Goal: Task Accomplishment & Management: Use online tool/utility

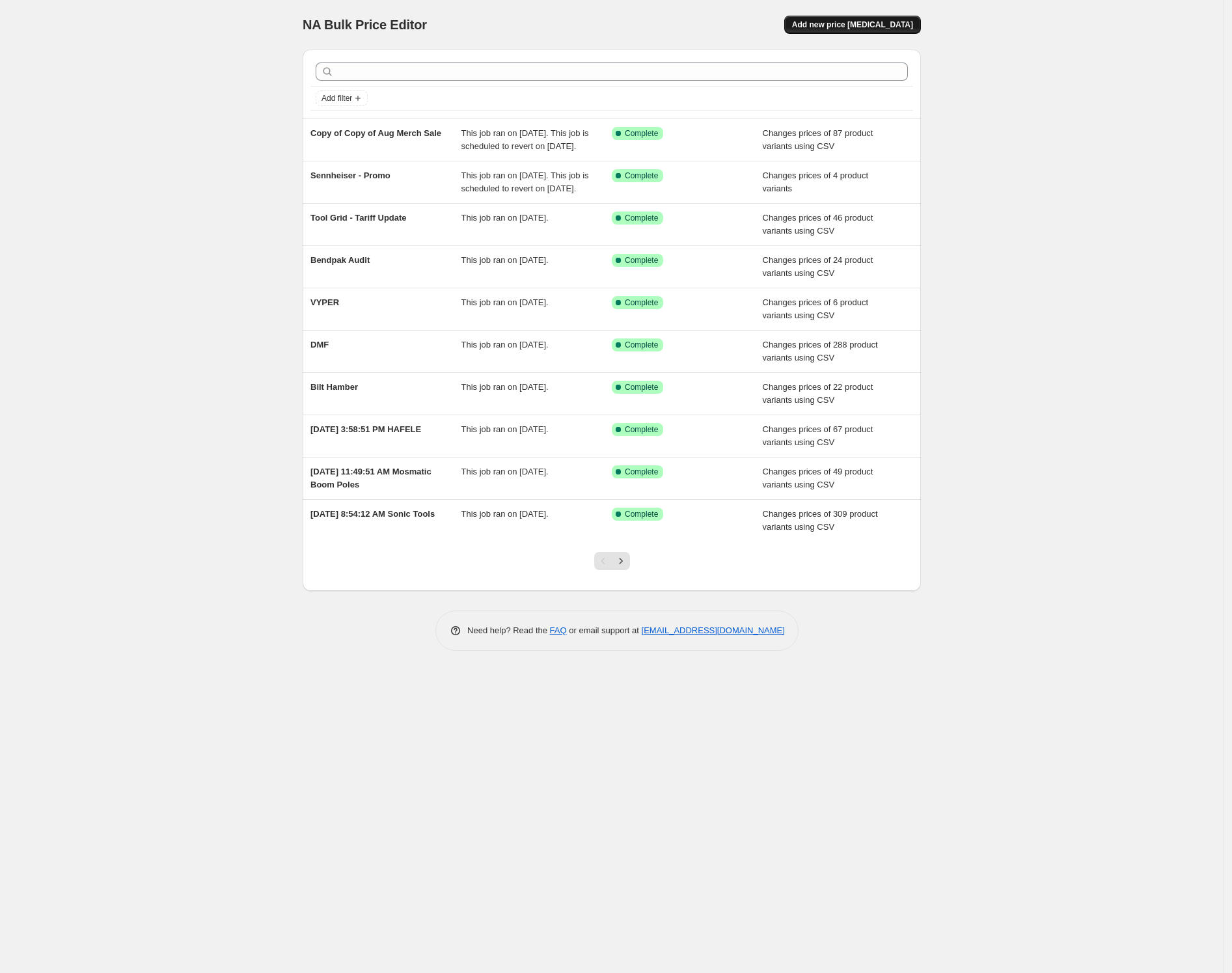
click at [853, 21] on span "Add new price [MEDICAL_DATA]" at bounding box center [852, 25] width 121 height 11
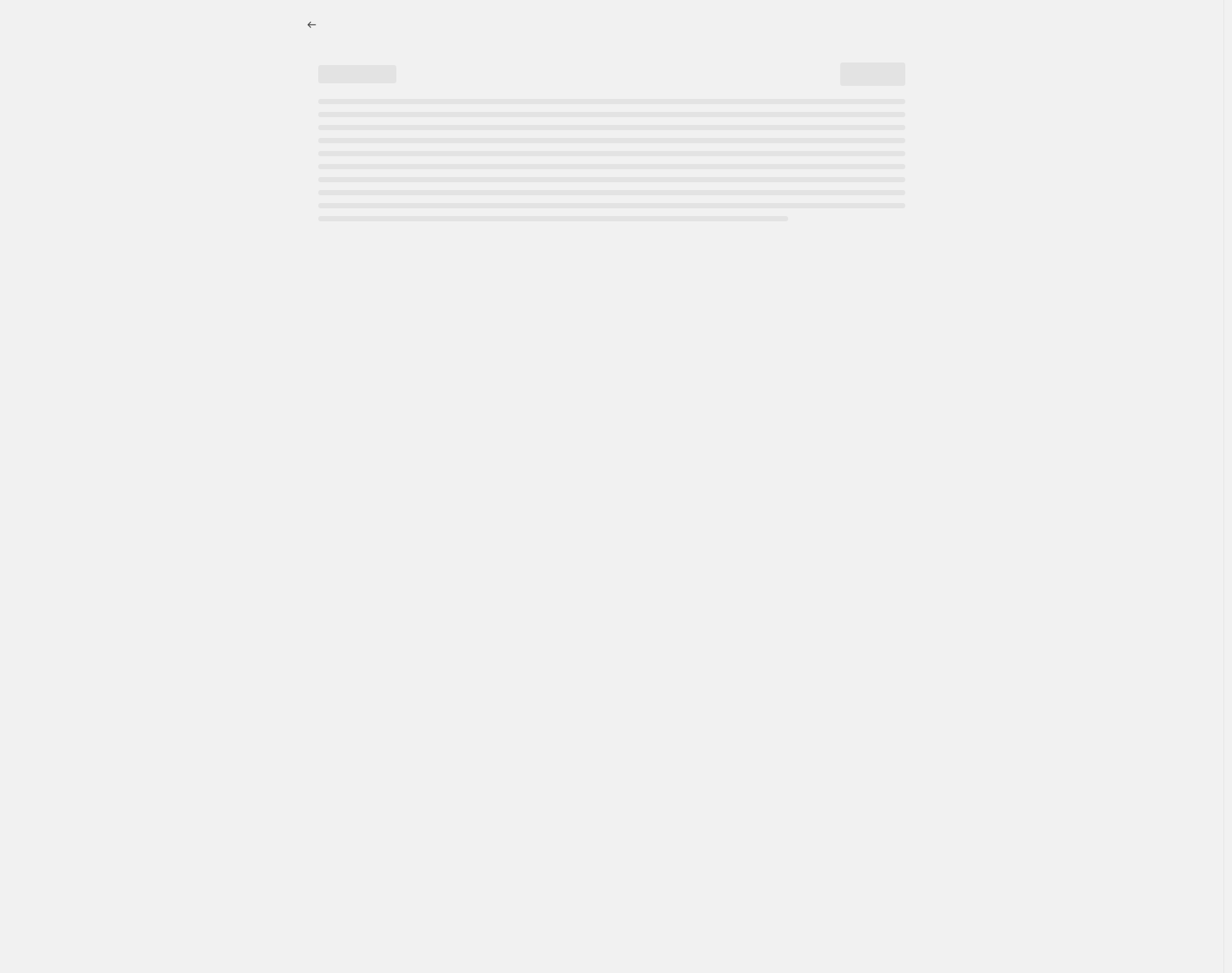
select select "percentage"
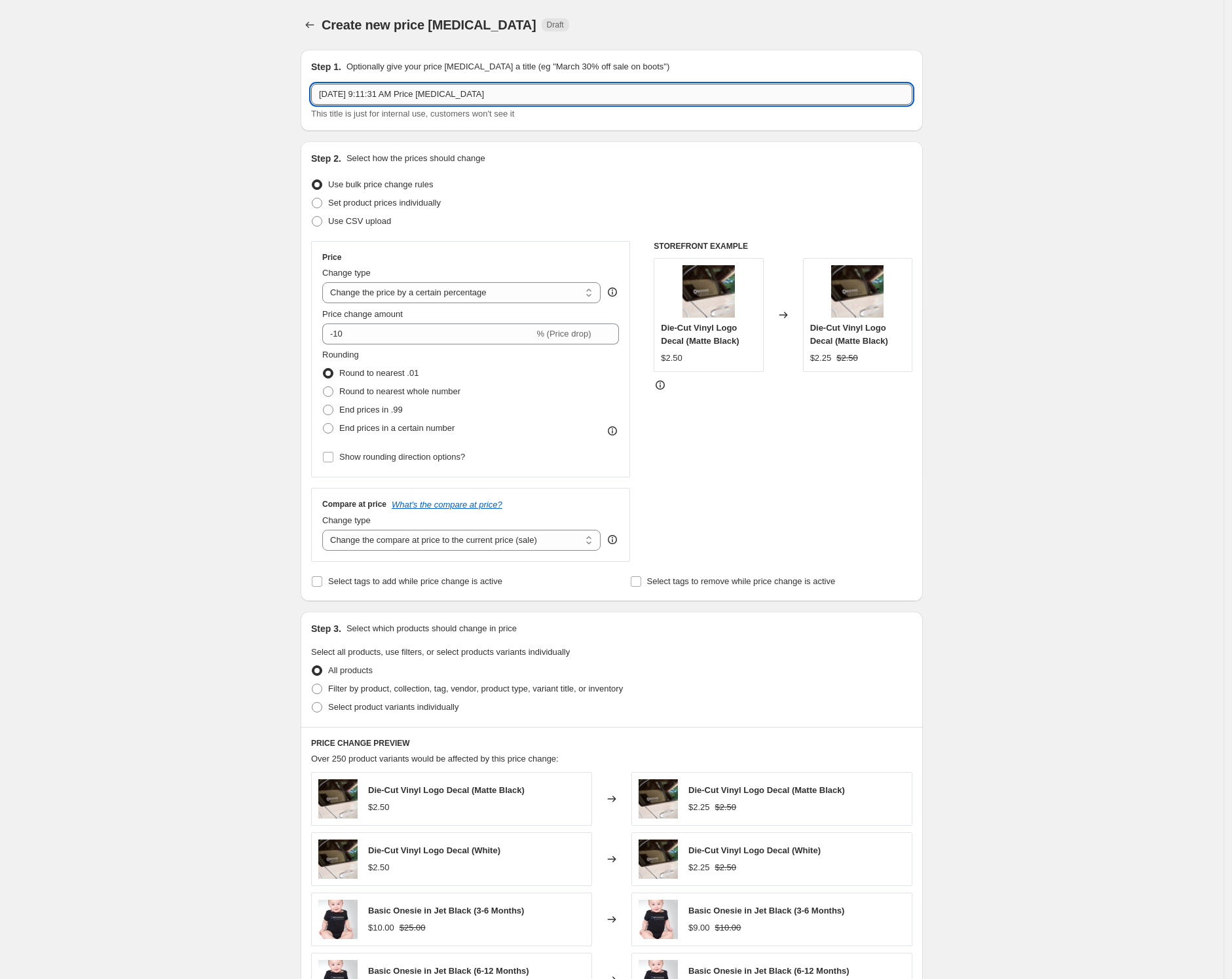
click at [544, 92] on input "Oct 9, 2025, 9:11:31 AM Price change job" at bounding box center [612, 94] width 601 height 21
type input "Bendpak"
click at [1164, 326] on div "Create new price change job. This page is ready Create new price change job Dra…" at bounding box center [611, 691] width 1223 height 1382
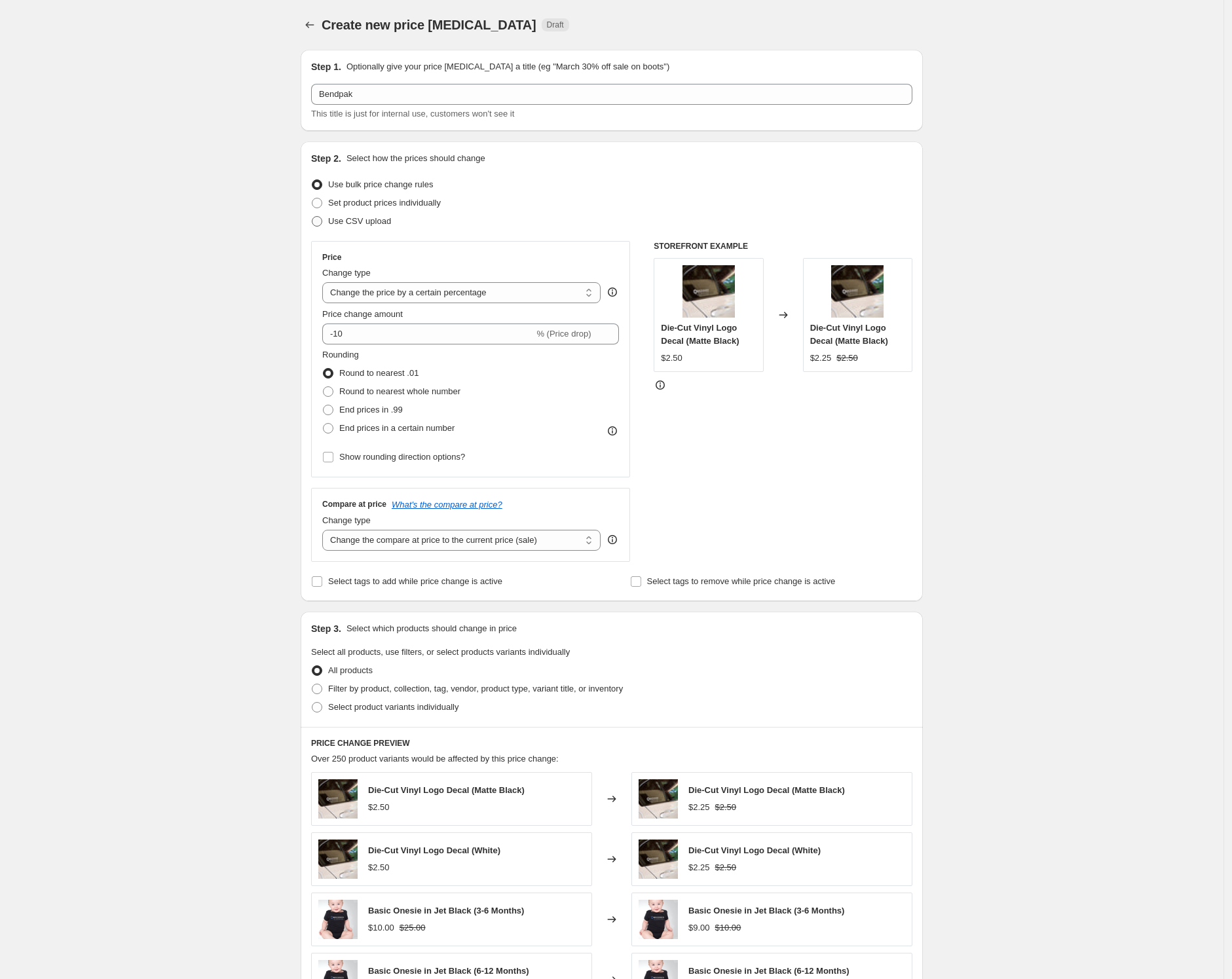
click at [391, 230] on label "Use CSV upload" at bounding box center [351, 222] width 80 height 18
click at [312, 217] on input "Use CSV upload" at bounding box center [312, 216] width 1 height 1
radio input "true"
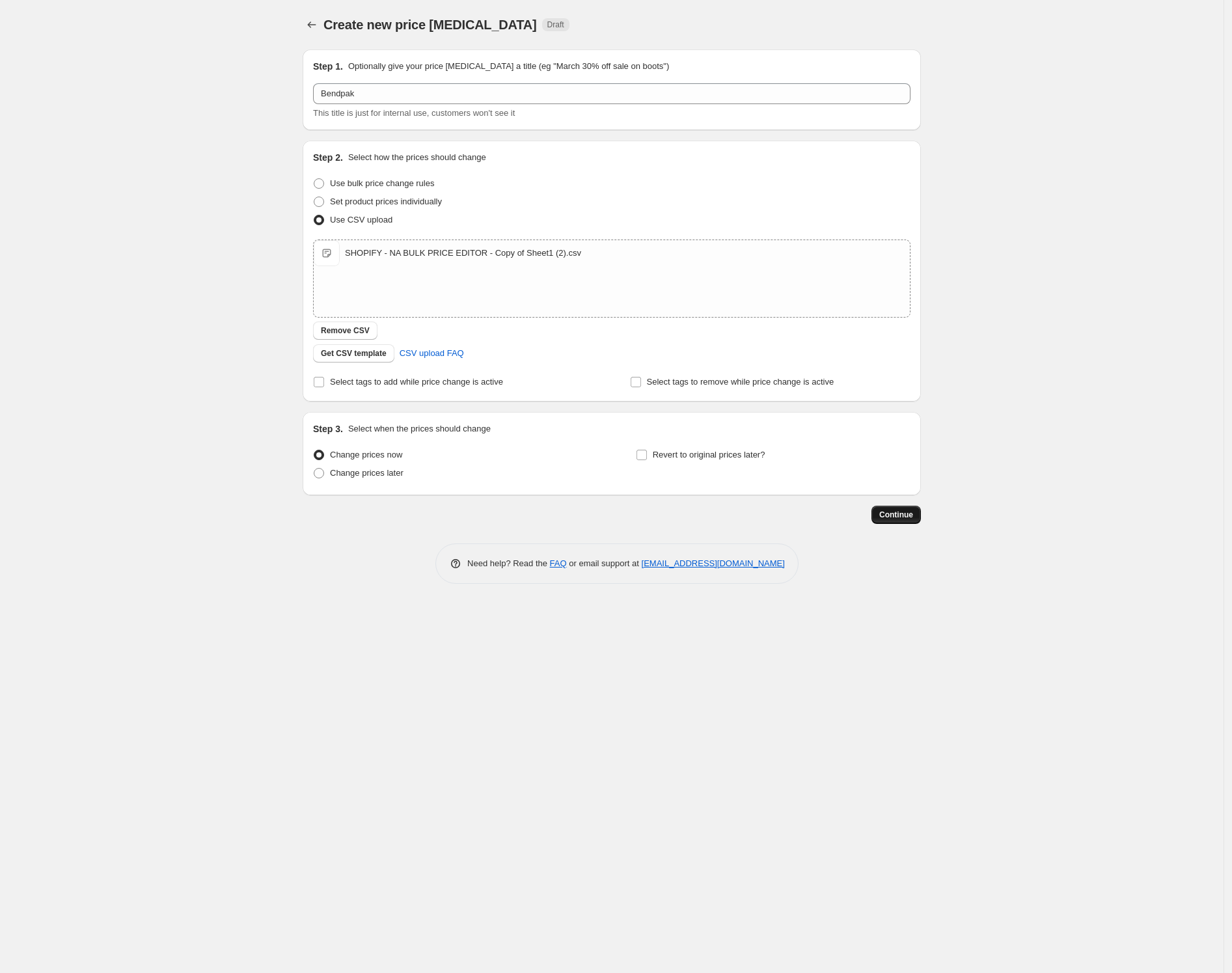
click at [888, 514] on span "Continue" at bounding box center [896, 515] width 34 height 11
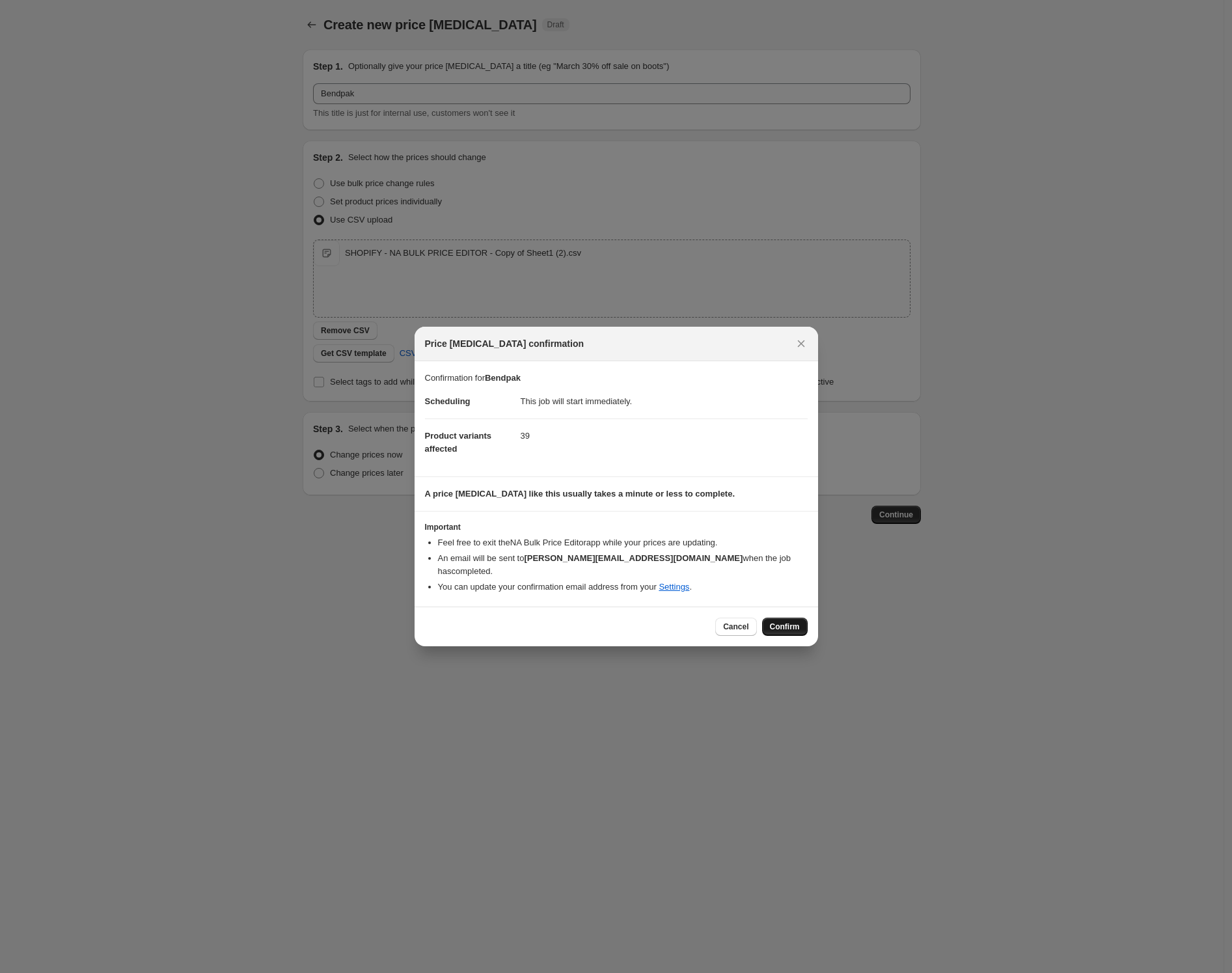
click at [787, 622] on span "Confirm" at bounding box center [784, 627] width 30 height 11
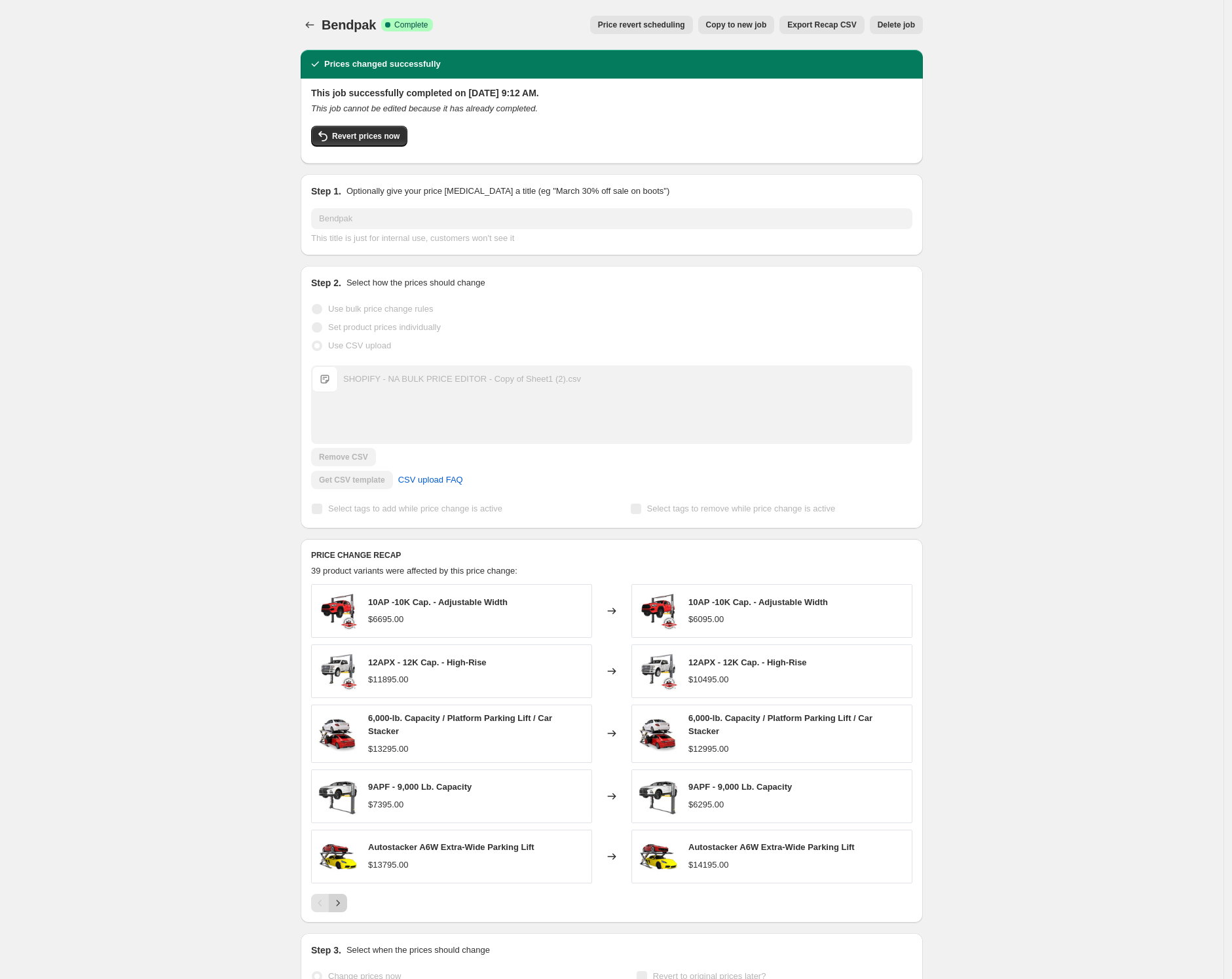
click at [343, 902] on icon "Next" at bounding box center [337, 902] width 13 height 13
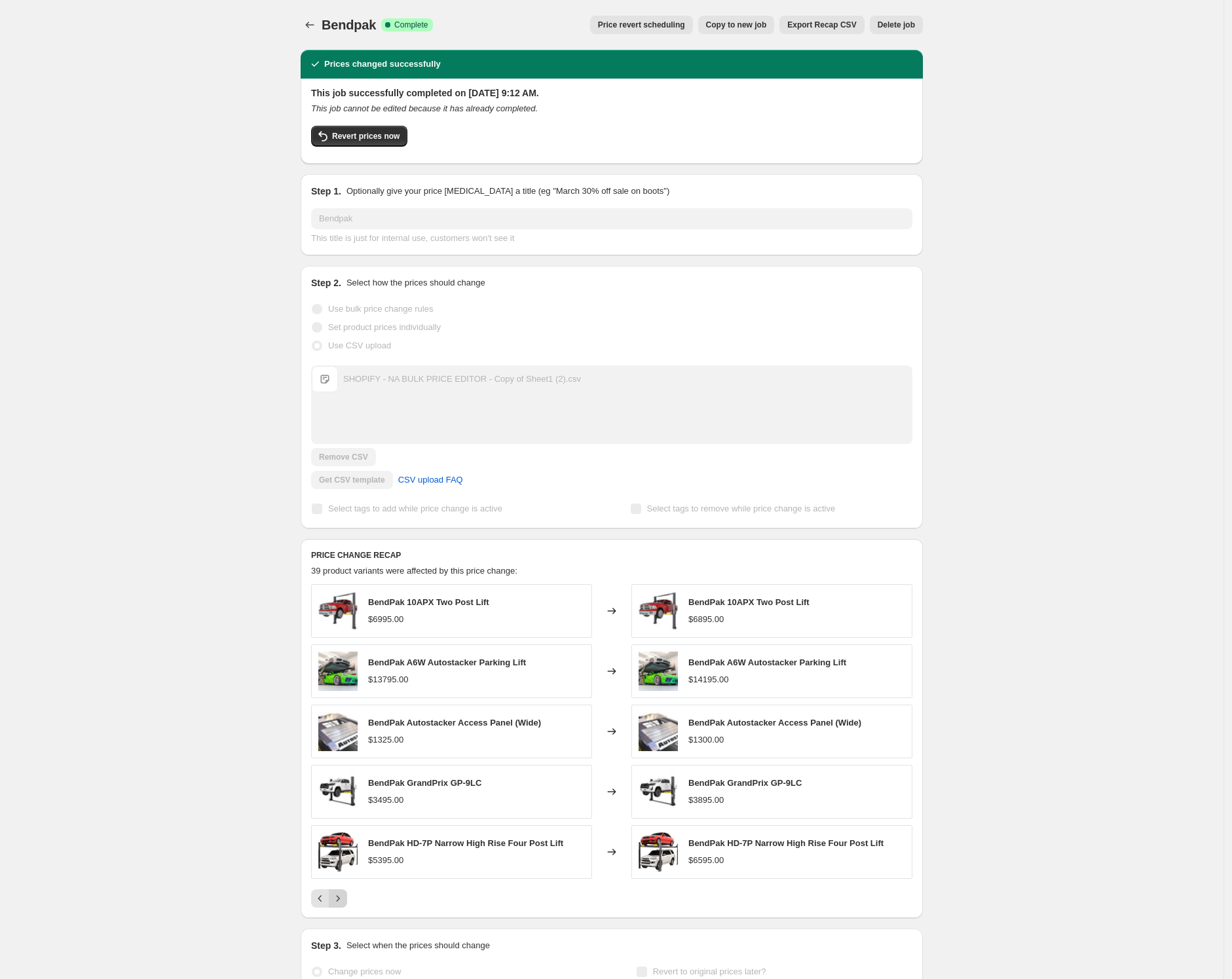
click at [343, 892] on button "Next" at bounding box center [338, 899] width 18 height 18
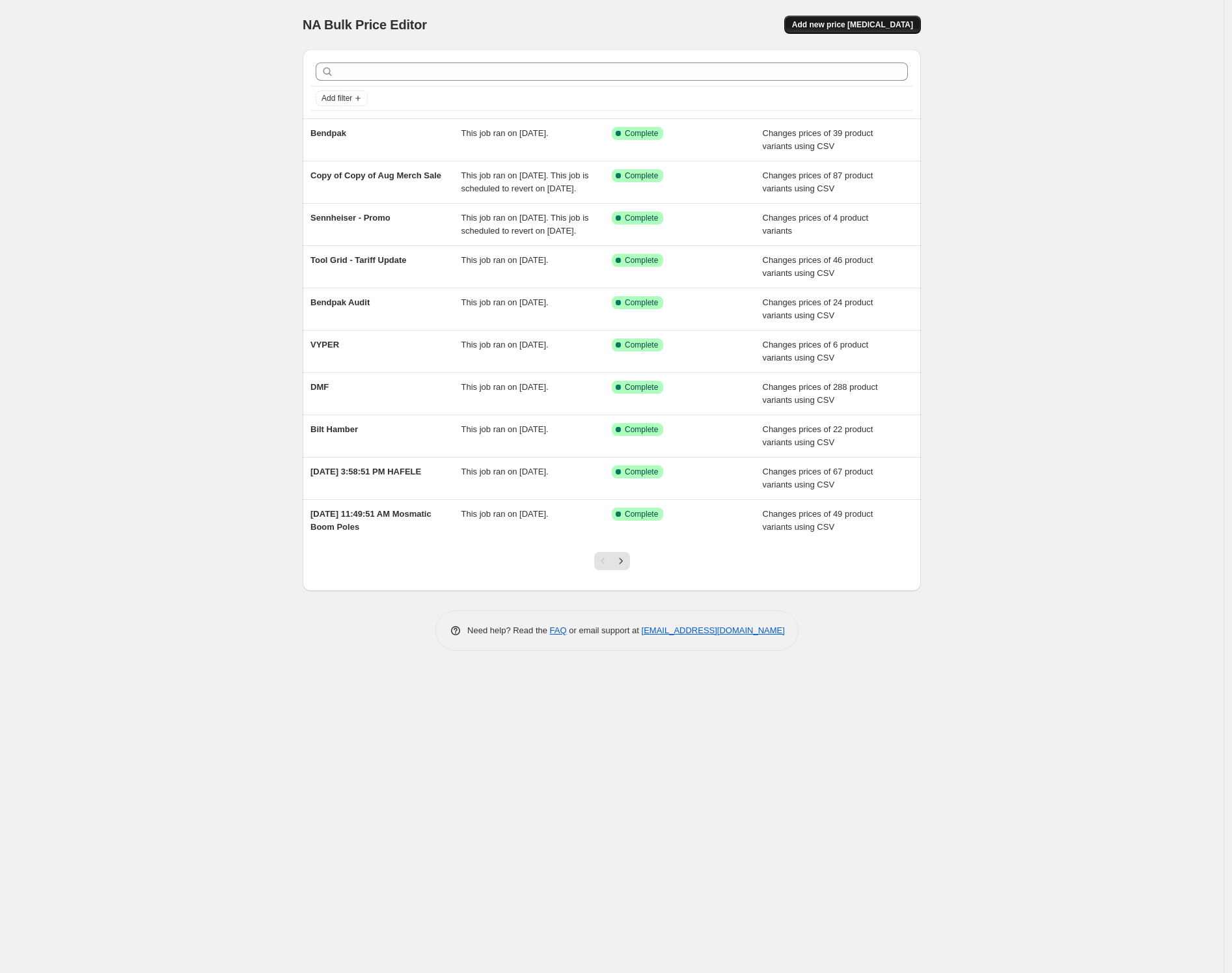
click at [834, 29] on span "Add new price [MEDICAL_DATA]" at bounding box center [852, 25] width 121 height 11
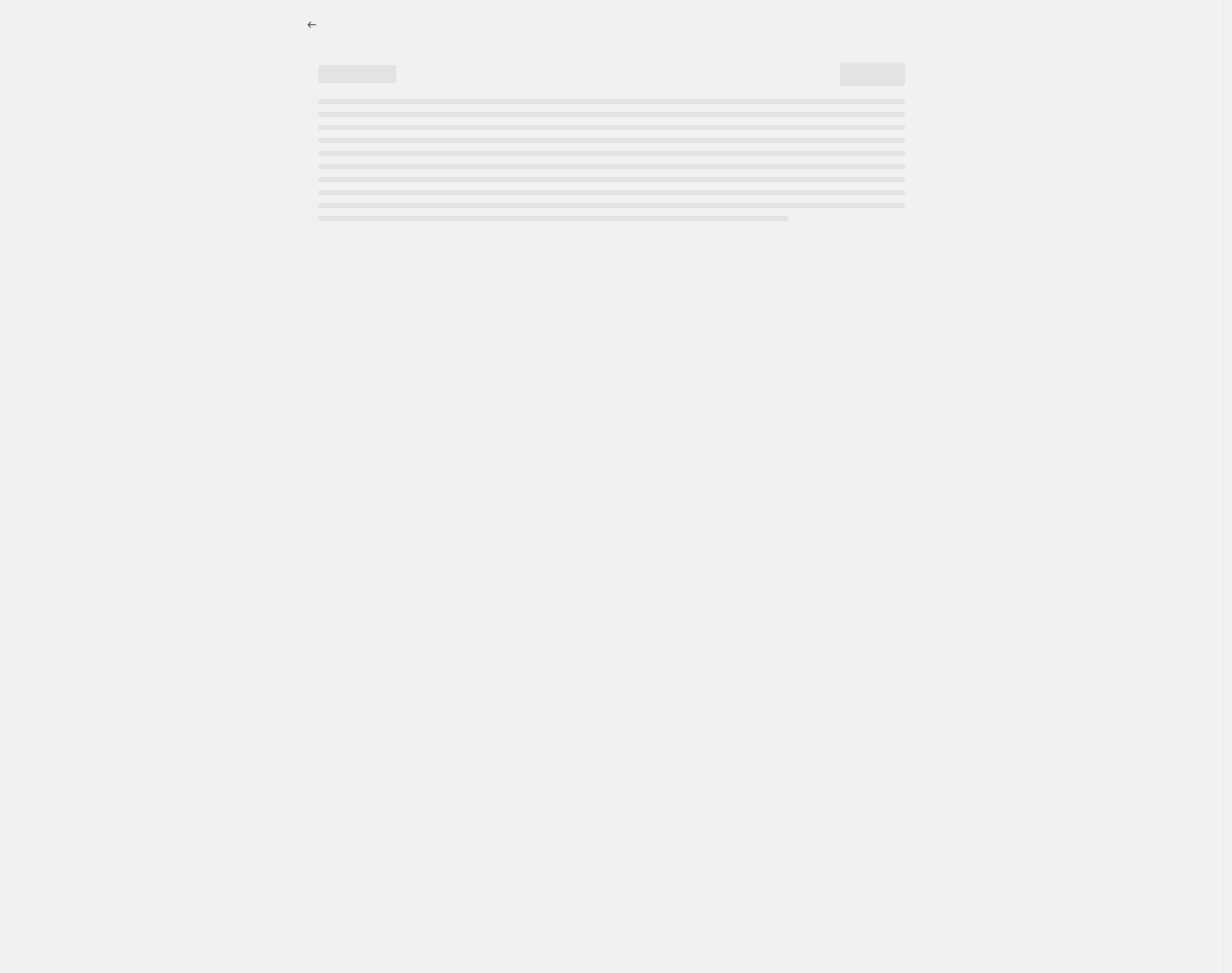
select select "percentage"
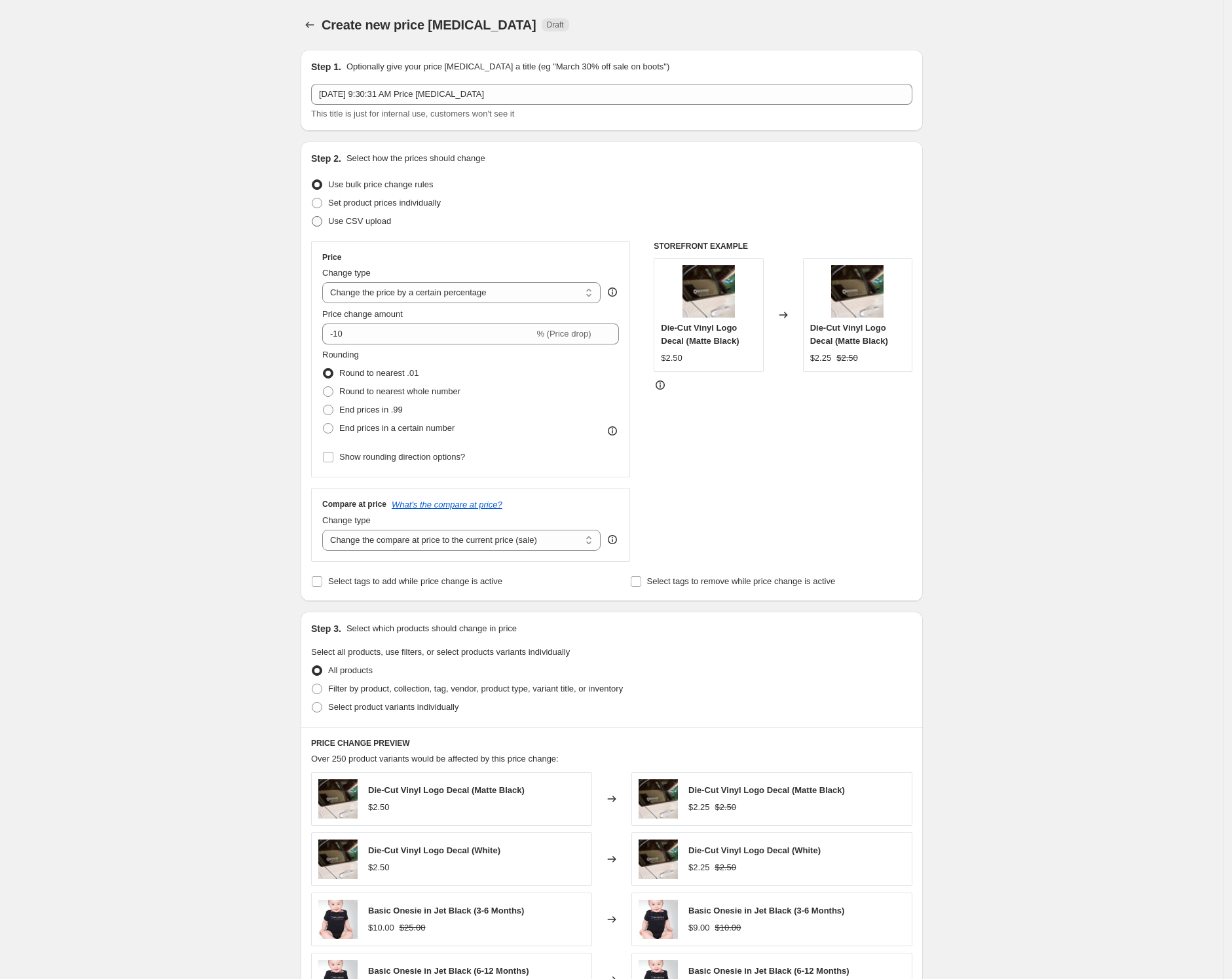
click at [383, 215] on span "Use CSV upload" at bounding box center [360, 221] width 63 height 13
click at [312, 216] on input "Use CSV upload" at bounding box center [312, 216] width 1 height 1
radio input "true"
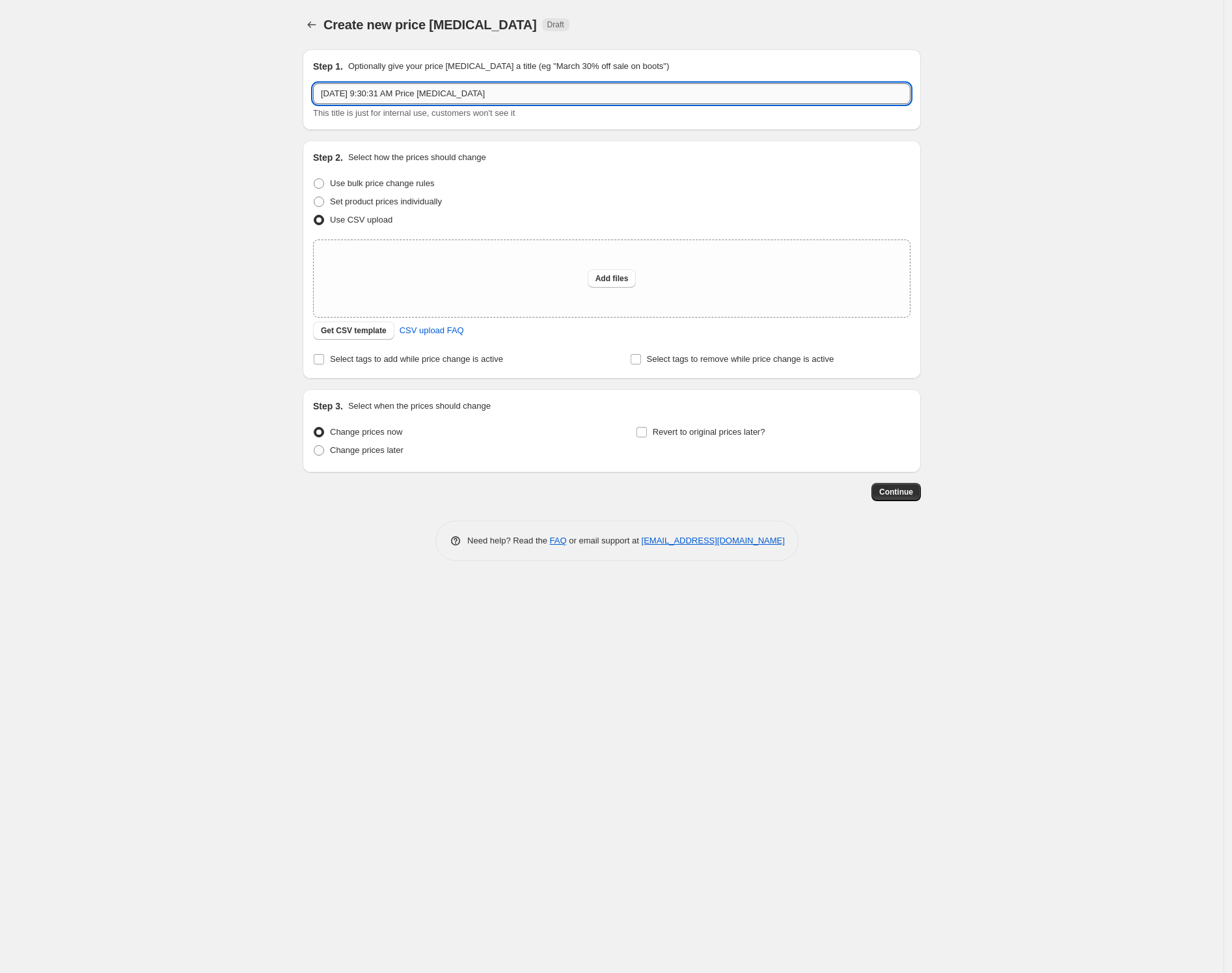
click at [542, 85] on input "[DATE] 9:30:31 AM Price [MEDICAL_DATA]" at bounding box center [612, 93] width 597 height 21
type input "DMF Price Audit"
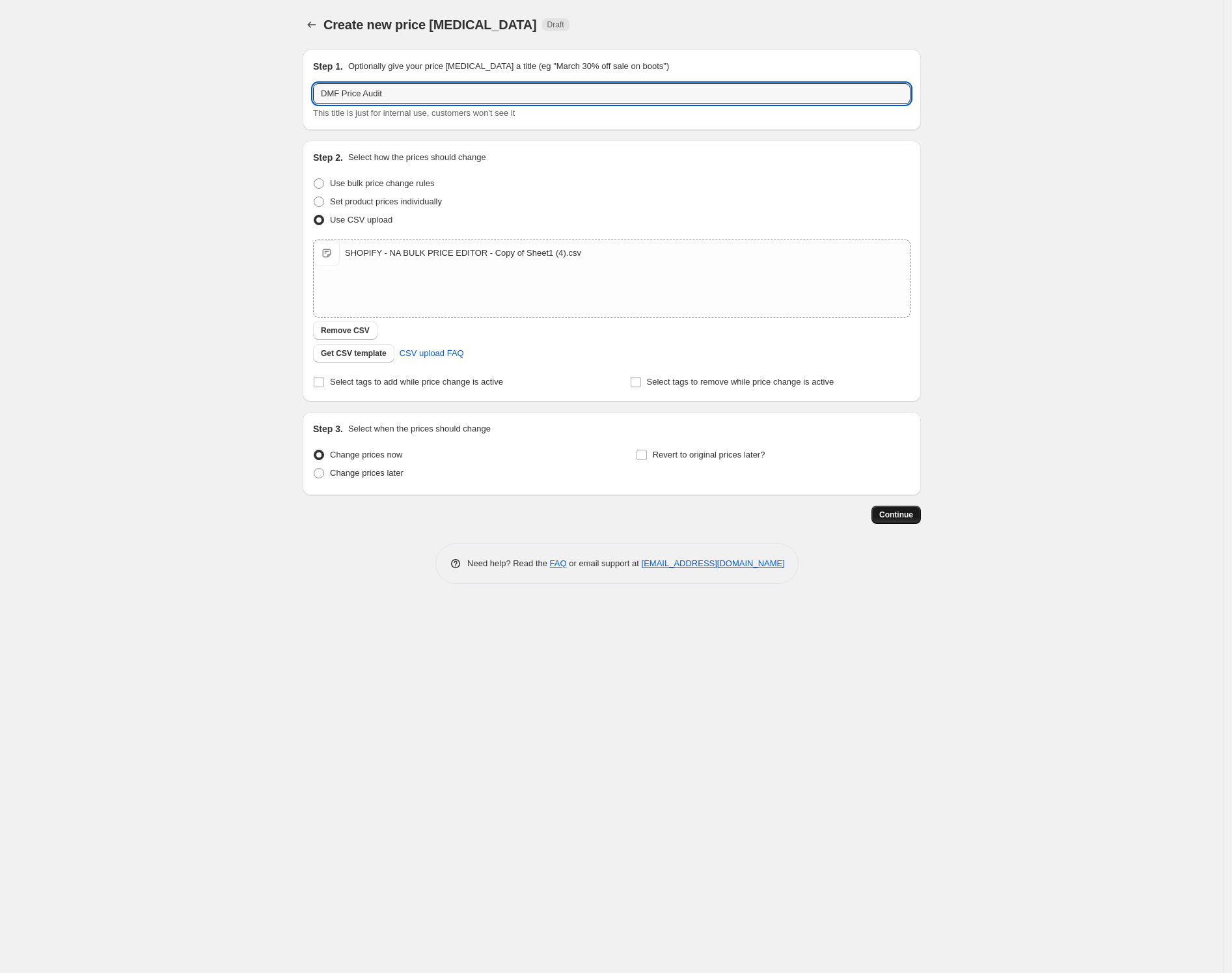
click at [881, 510] on span "Continue" at bounding box center [896, 515] width 34 height 11
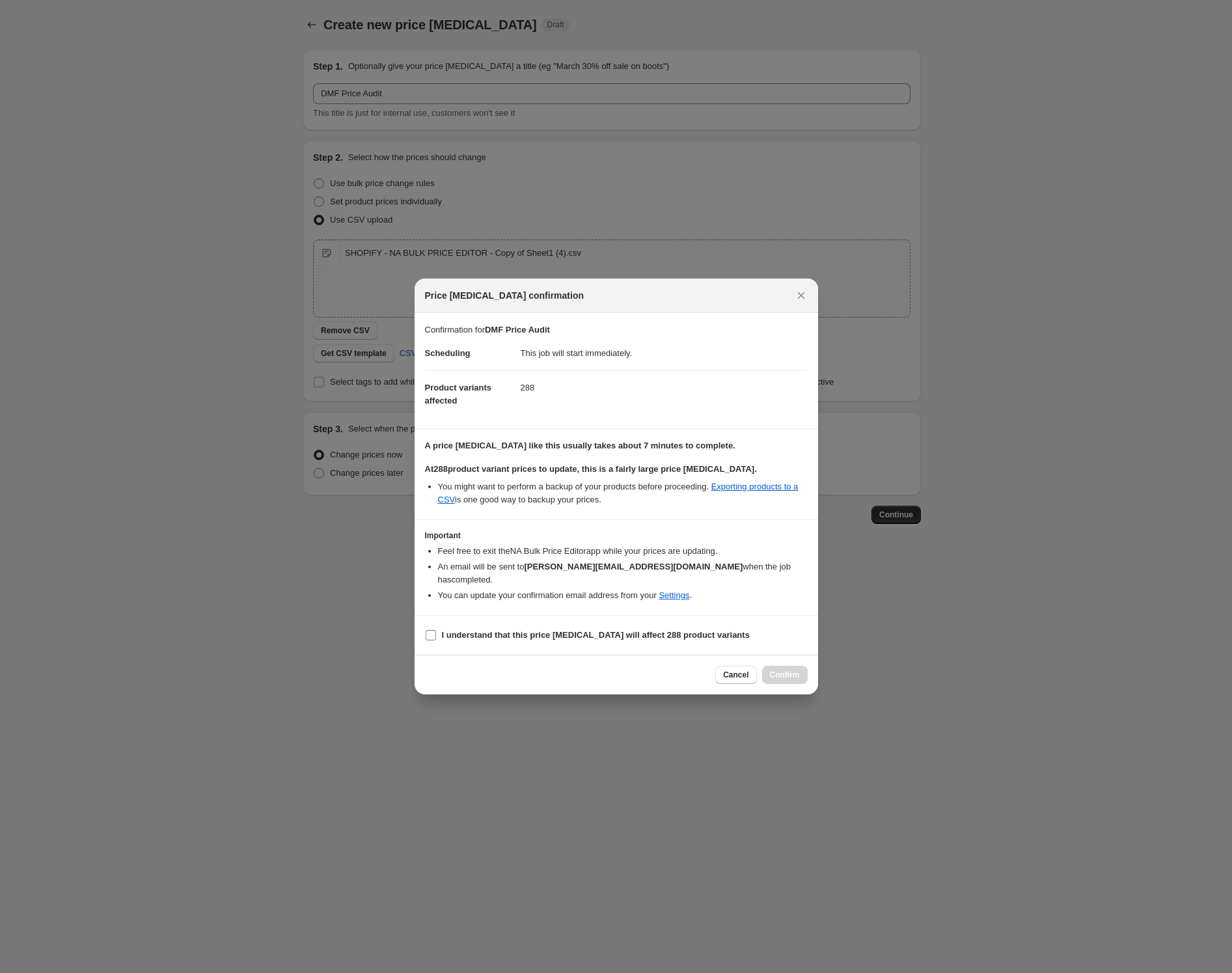
click at [507, 629] on span "I understand that this price [MEDICAL_DATA] will affect 288 product variants" at bounding box center [596, 635] width 308 height 13
click at [436, 630] on input "I understand that this price [MEDICAL_DATA] will affect 288 product variants" at bounding box center [431, 635] width 11 height 11
checkbox input "true"
click at [794, 670] on span "Confirm" at bounding box center [784, 675] width 30 height 11
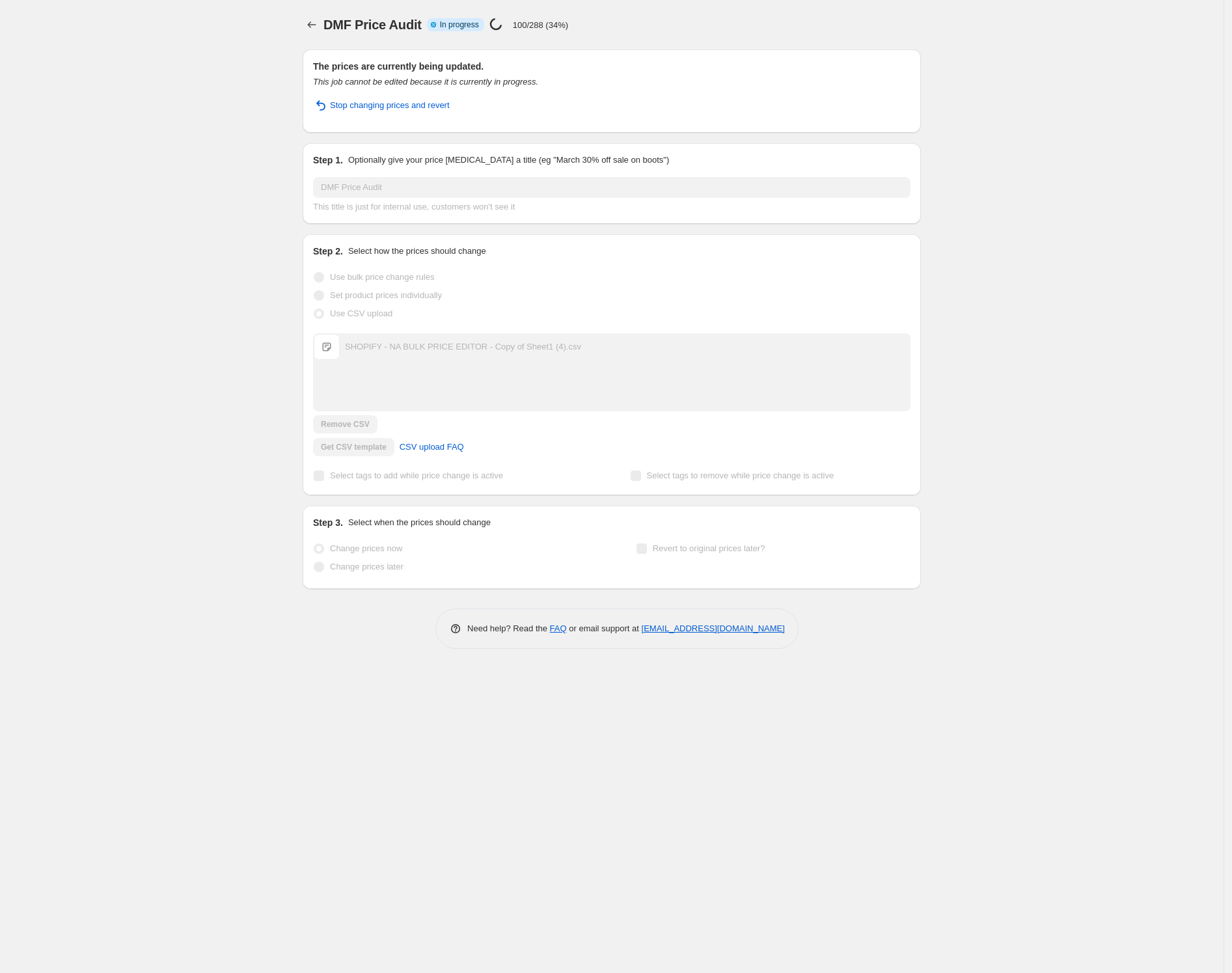
click at [66, 297] on div "DMF Price Audit. This page is ready DMF Price Audit Info Partially complete In …" at bounding box center [612, 486] width 1224 height 973
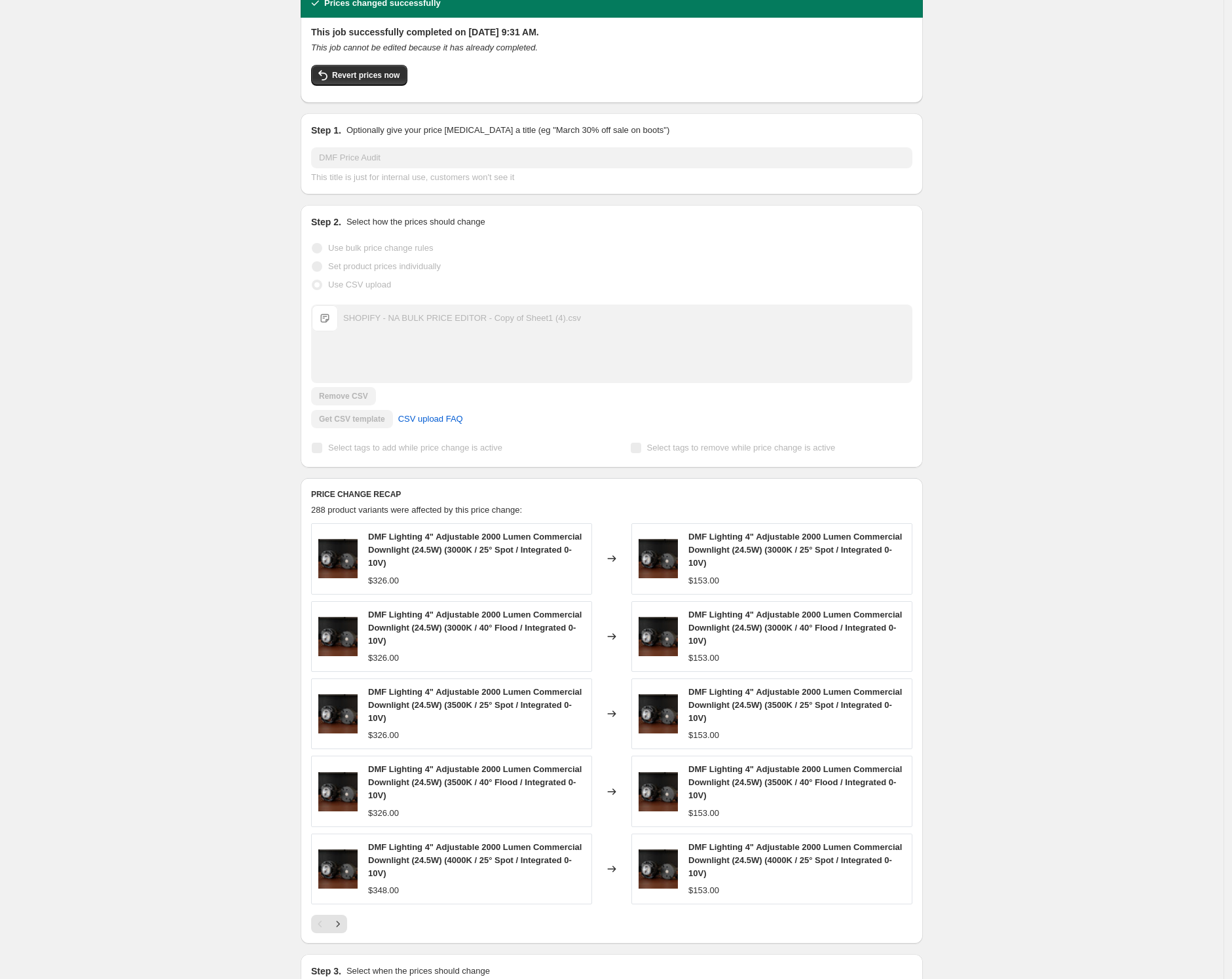
scroll to position [199, 0]
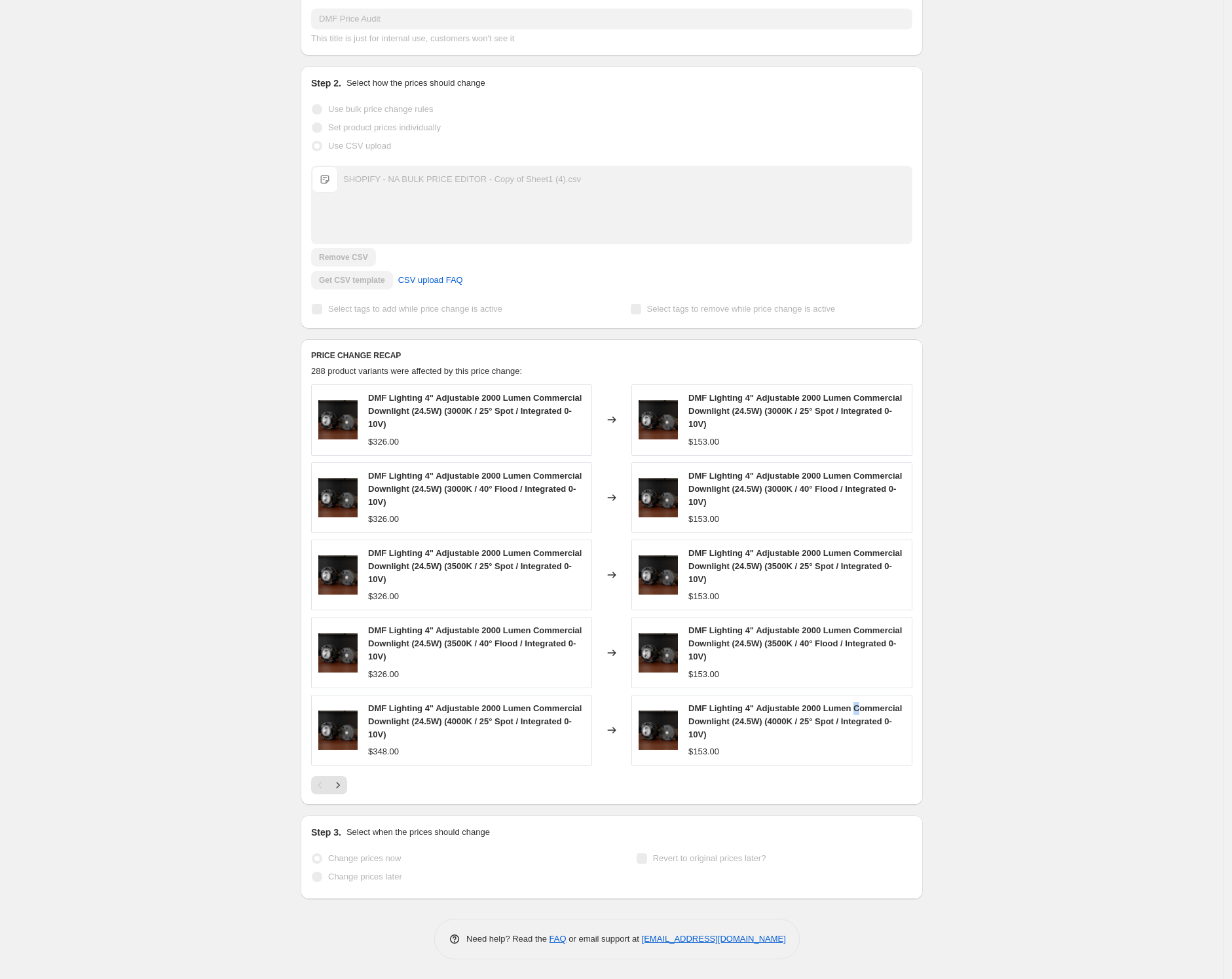
click at [696, 724] on span "DMF Lighting 4" Adjustable 2000 Lumen Commercial Downlight (24.5W) (4000K / 25°…" at bounding box center [795, 721] width 213 height 36
click at [718, 719] on span "DMF Lighting 4" Adjustable 2000 Lumen Commercial Downlight (24.5W) (4000K / 25°…" at bounding box center [795, 721] width 213 height 36
copy span "DMF Lighting 4" Adjustable 2000 Lumen Commercial Downlight (24.5W) (4000K / 25°…"
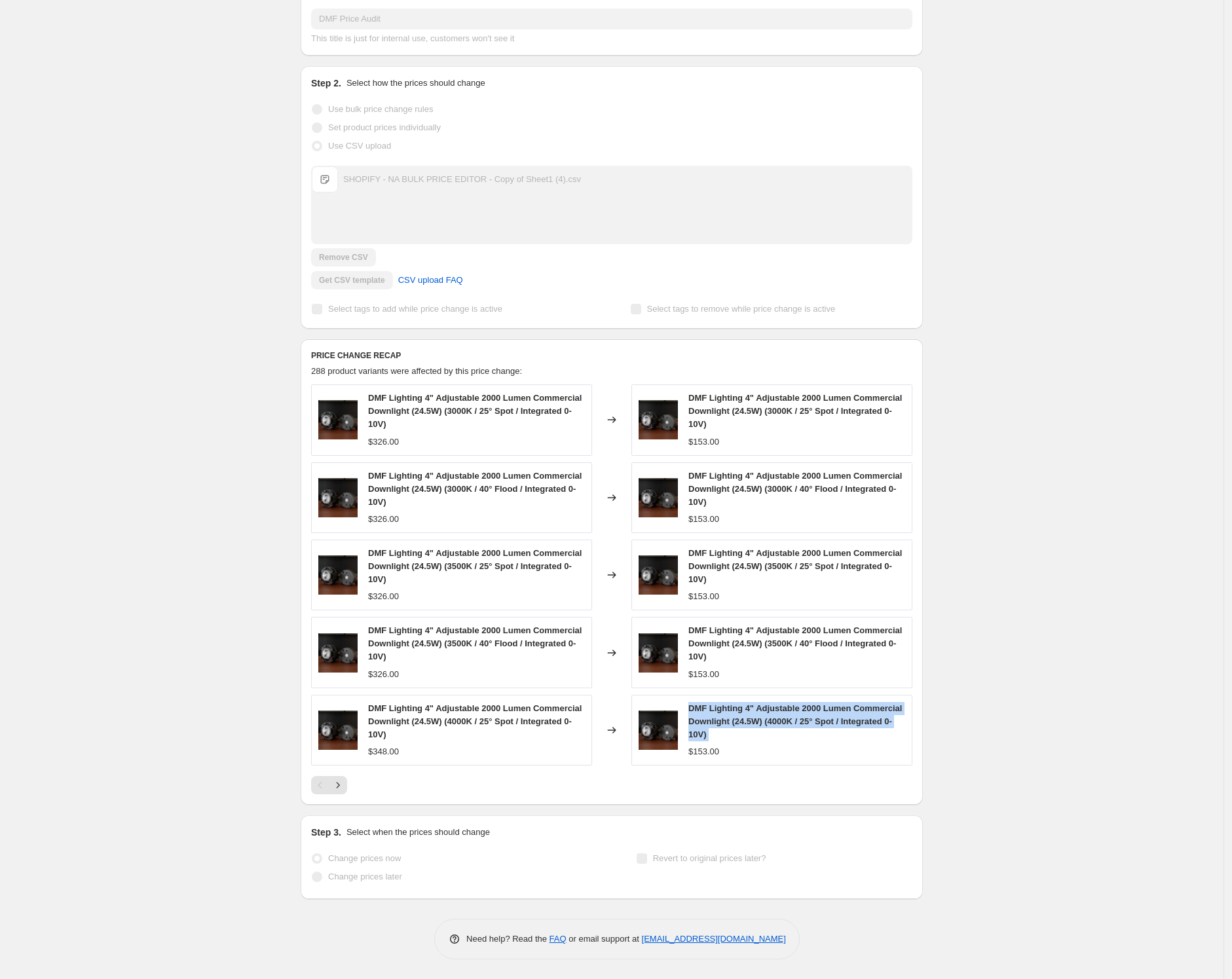
click at [823, 698] on div "DMF Lighting 4" Adjustable 2000 Lumen Commercial Downlight (24.5W) (4000K / 25°…" at bounding box center [771, 730] width 281 height 71
drag, startPoint x: 787, startPoint y: 722, endPoint x: 693, endPoint y: 710, distance: 94.8
click at [693, 710] on span "DMF Lighting 4" Adjustable 2000 Lumen Commercial Downlight (24.5W) (4000K / 25°…" at bounding box center [795, 721] width 213 height 36
copy span "DMF Lighting 4" Adjustable 2000 Lumen Commercial Downlight"
click at [257, 43] on div "DMF Price Audit. This page is ready DMF Price Audit Success Complete Complete P…" at bounding box center [611, 389] width 1223 height 1178
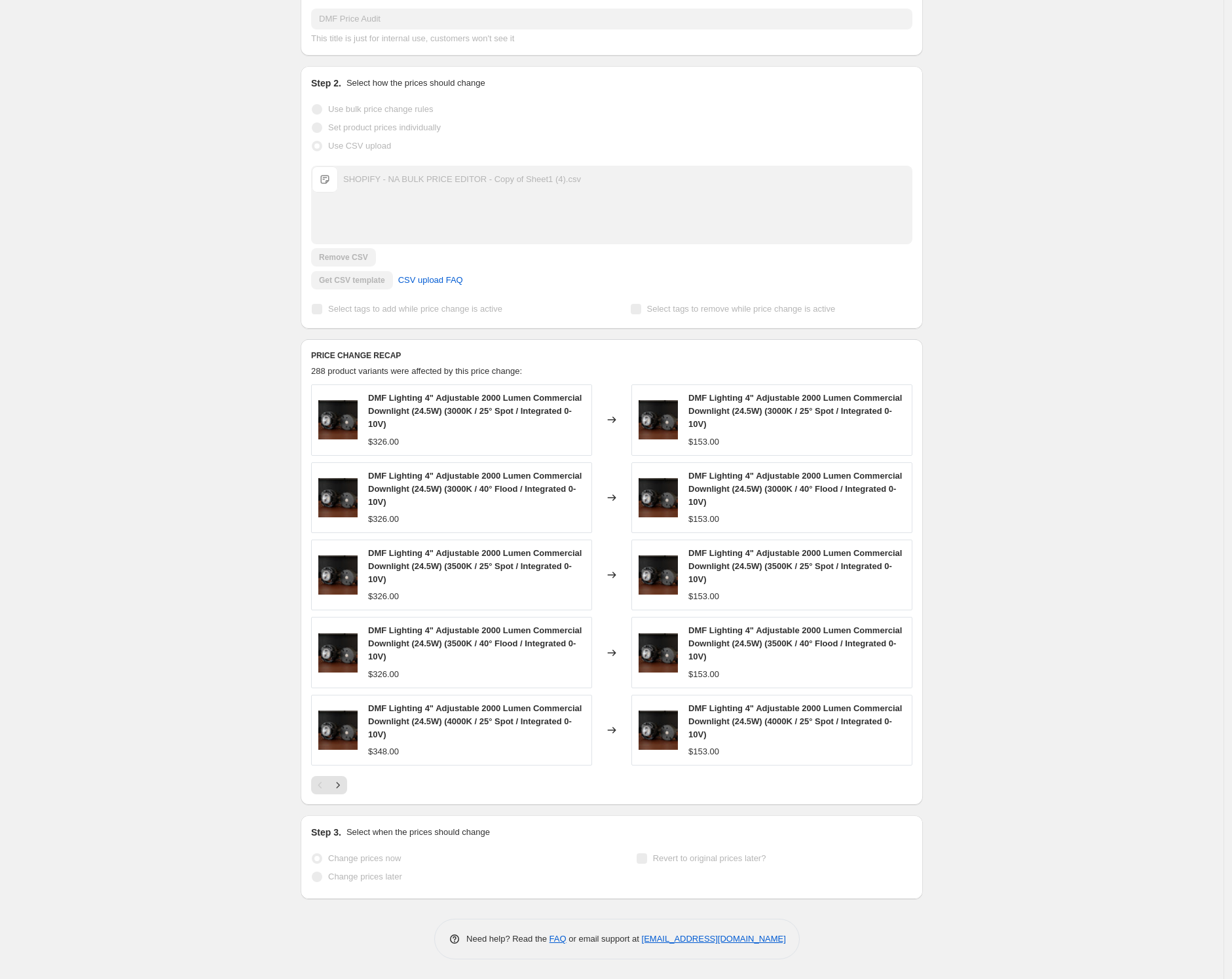
scroll to position [0, 0]
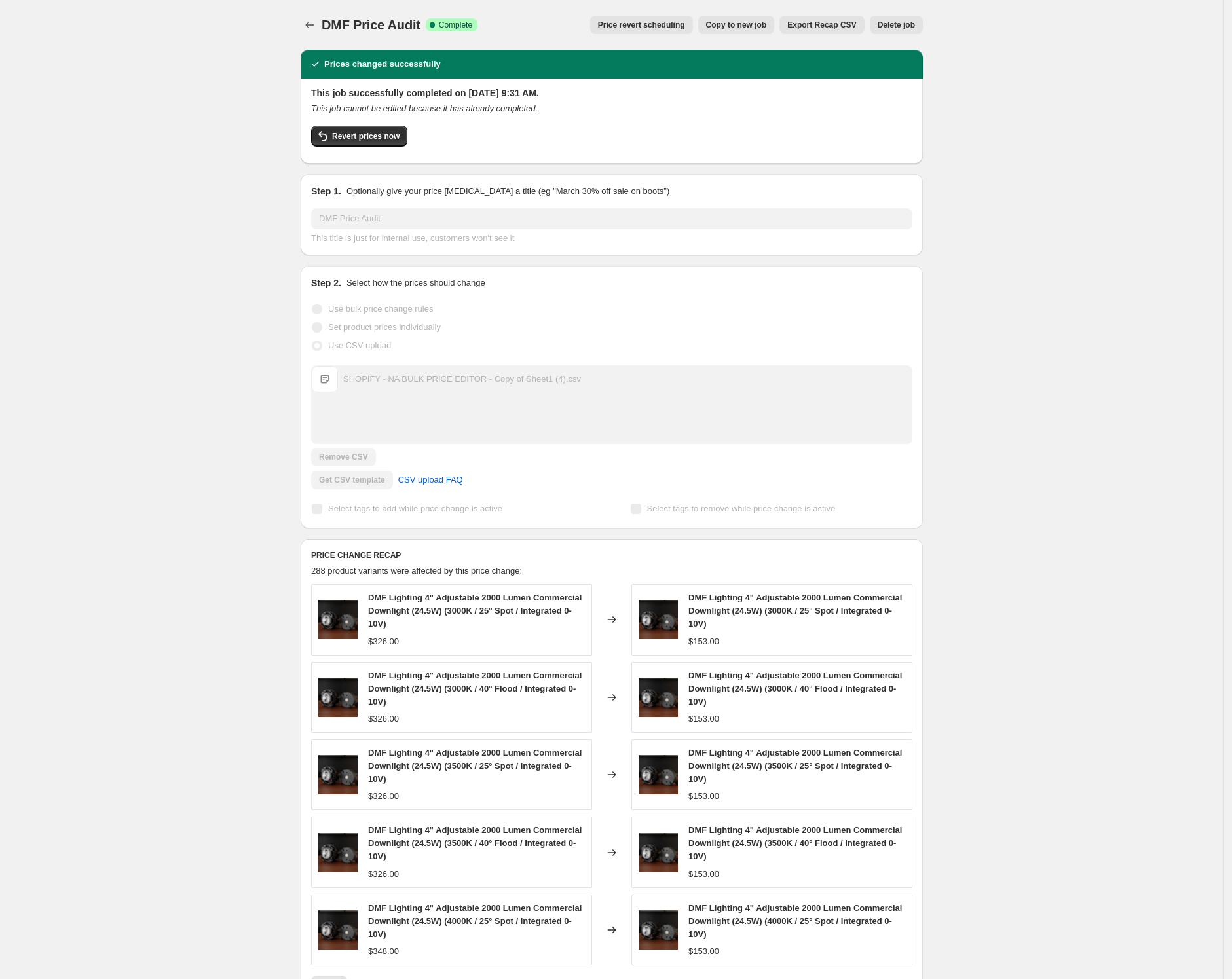
click at [675, 25] on span "Price revert scheduling" at bounding box center [642, 25] width 87 height 11
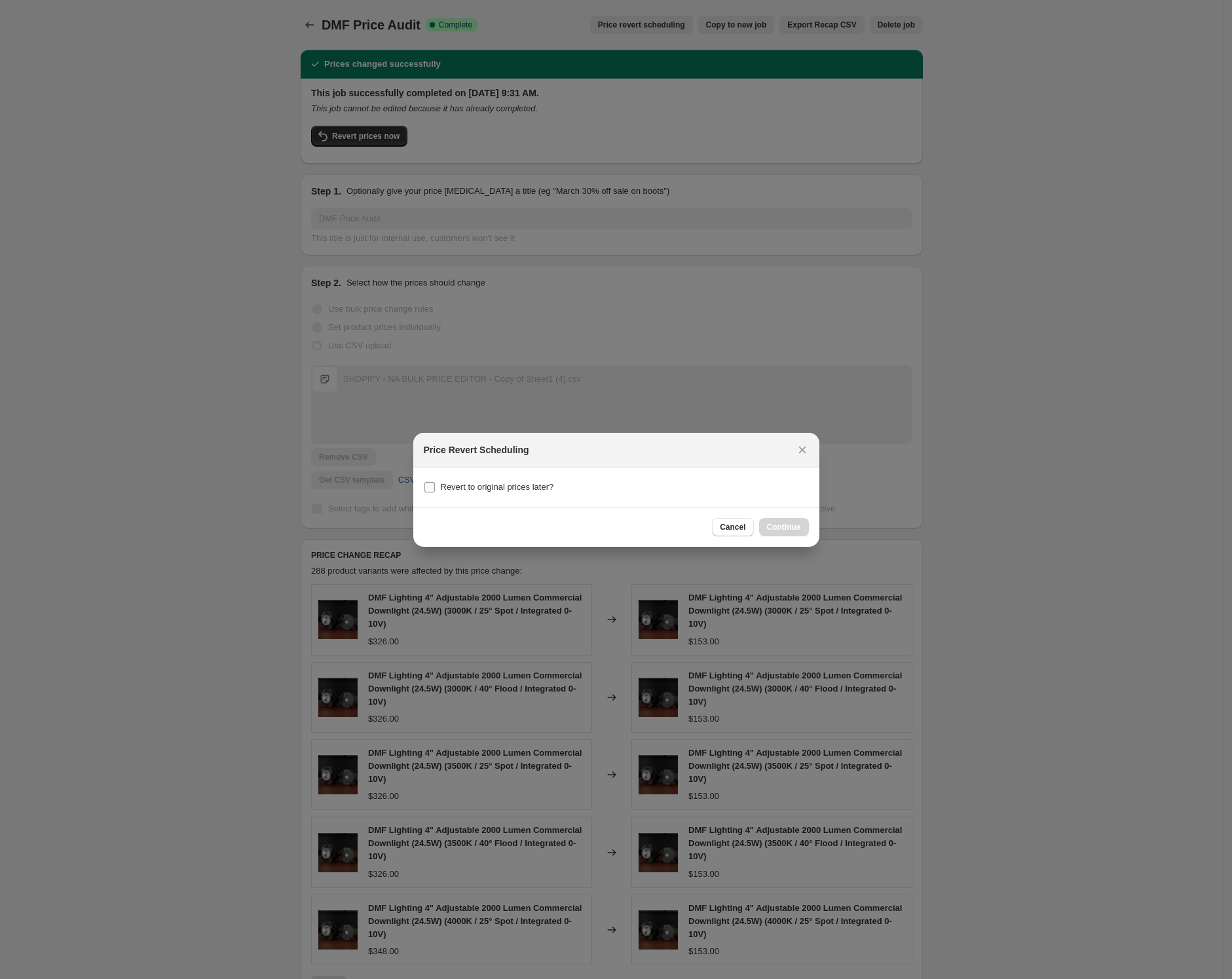
click at [499, 485] on span "Revert to original prices later?" at bounding box center [498, 487] width 113 height 10
click at [435, 485] on input "Revert to original prices later?" at bounding box center [429, 488] width 11 height 11
checkbox input "true"
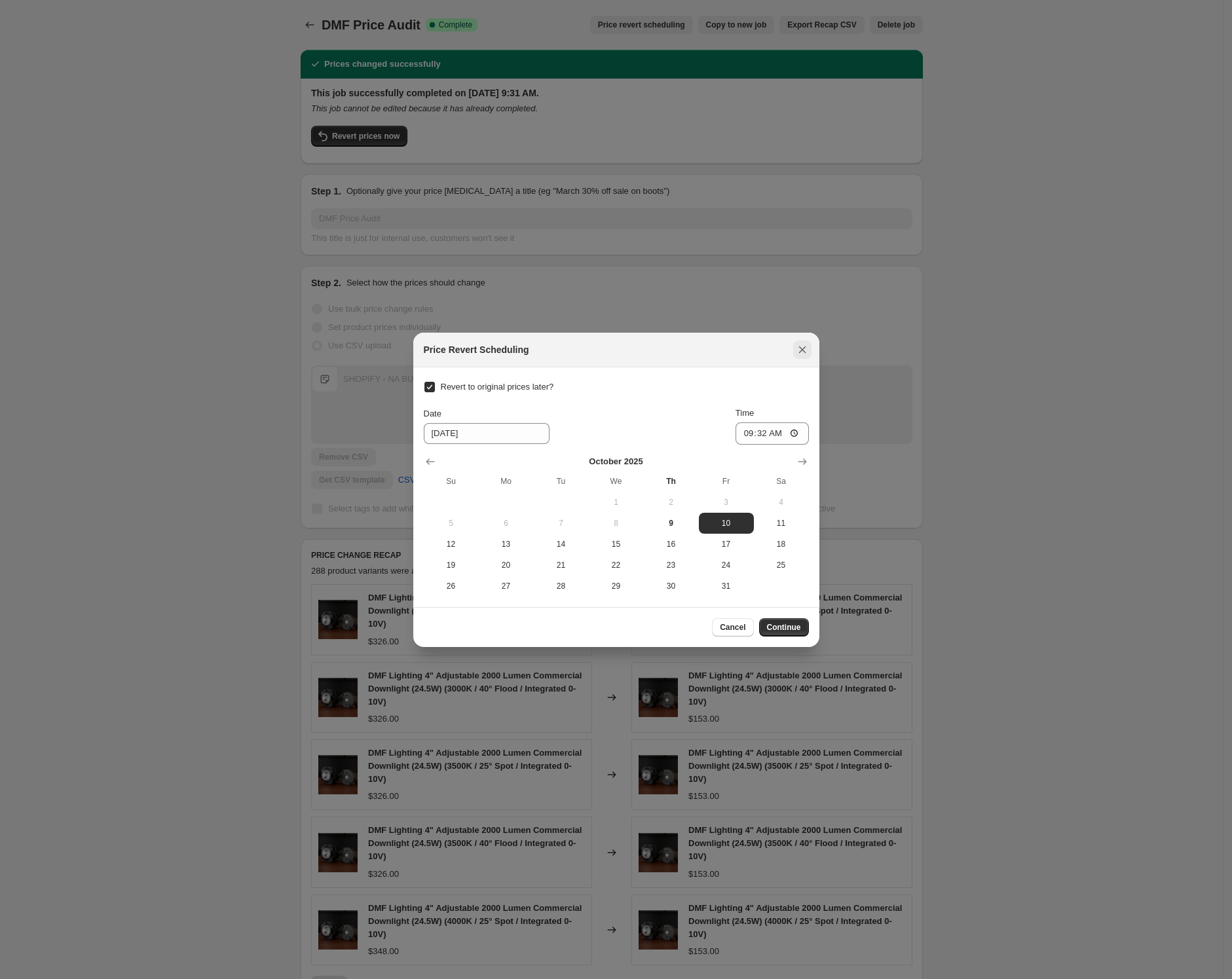
click at [803, 343] on icon "Close" at bounding box center [802, 350] width 13 height 13
checkbox input "false"
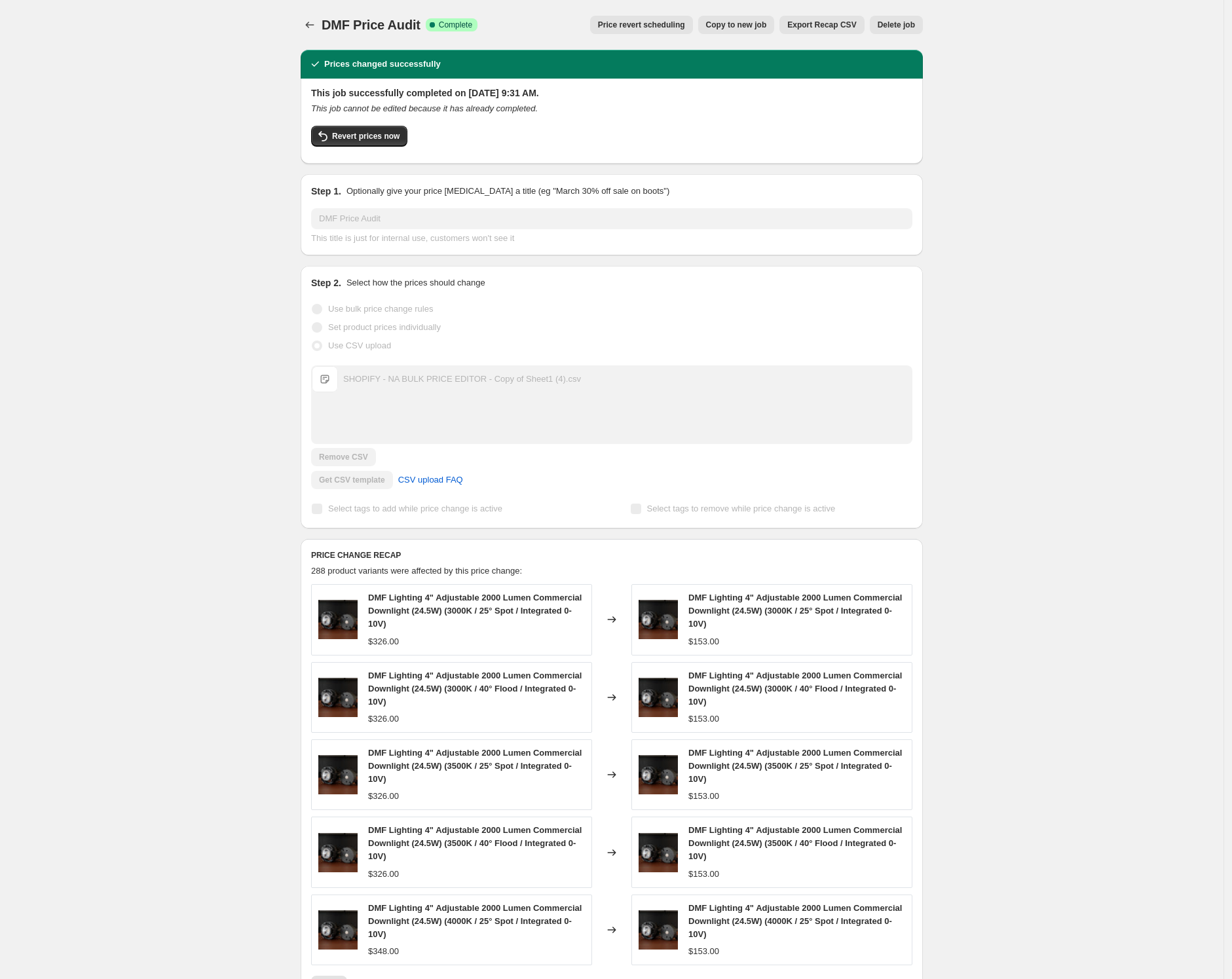
drag, startPoint x: 948, startPoint y: 133, endPoint x: 927, endPoint y: 110, distance: 31.1
click at [949, 131] on div "DMF Price Audit. This page is ready DMF Price Audit Success Complete Complete P…" at bounding box center [611, 589] width 1223 height 1178
click at [389, 130] on button "Revert prices now" at bounding box center [360, 136] width 97 height 21
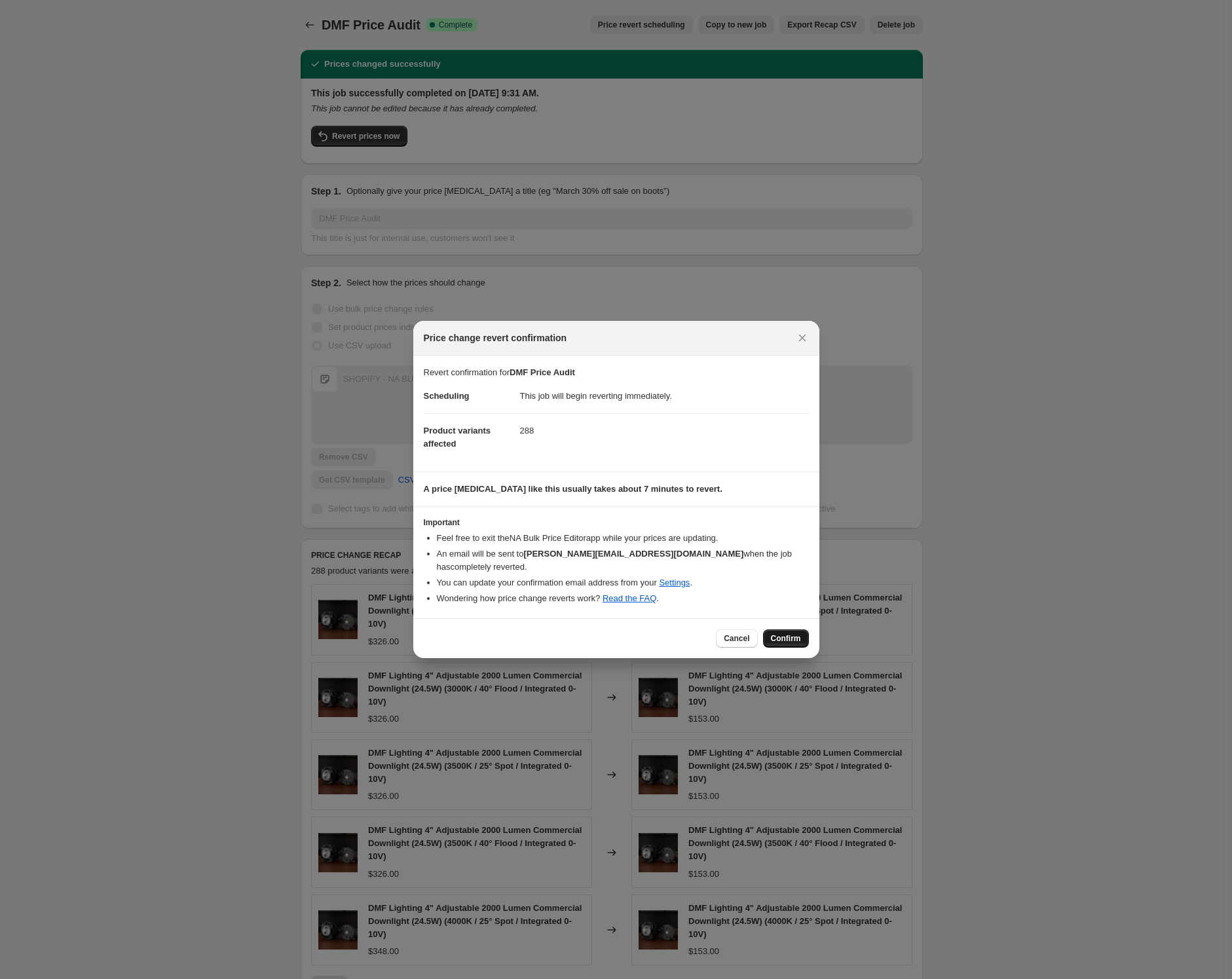
click at [787, 633] on span "Confirm" at bounding box center [785, 639] width 30 height 11
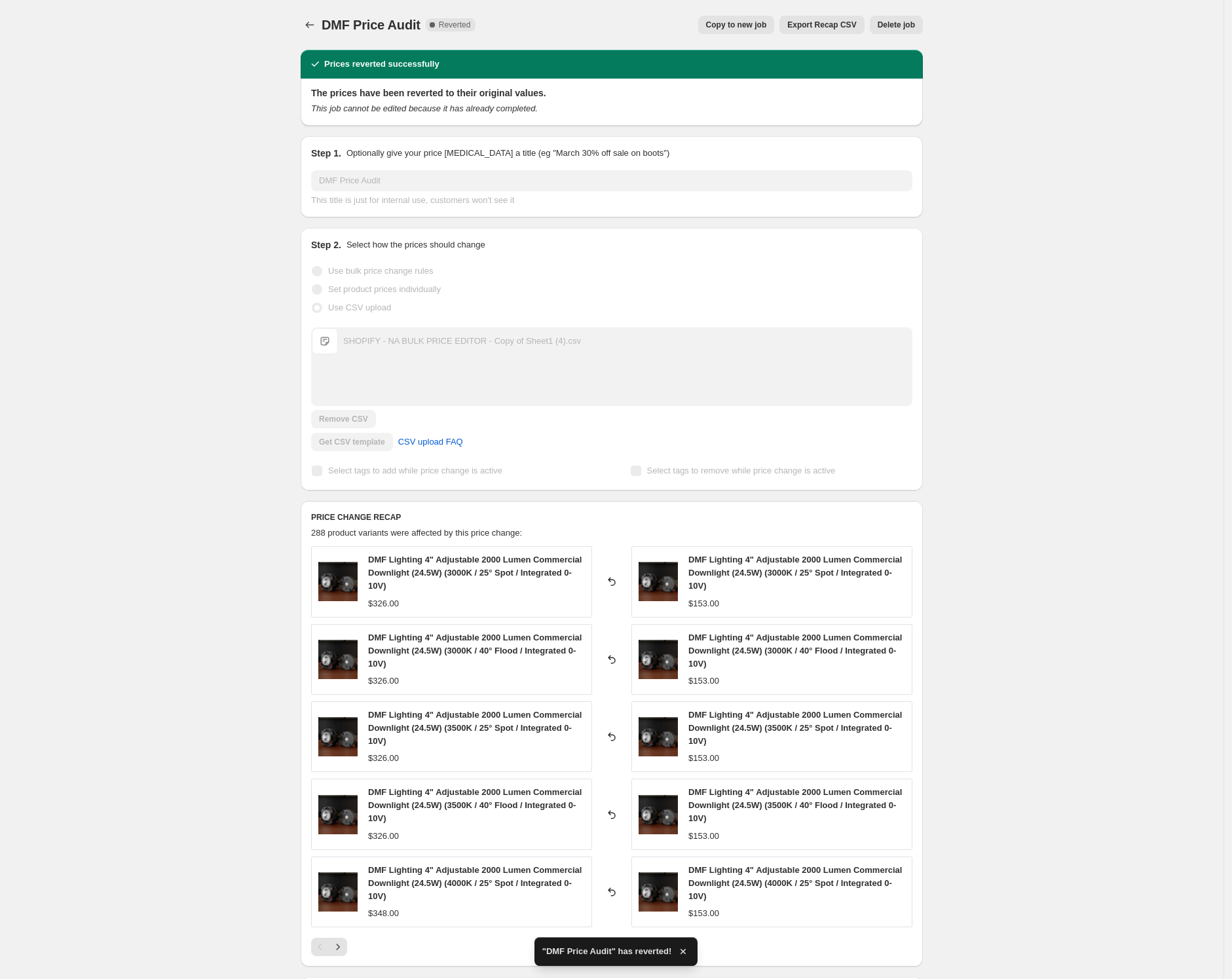
click at [491, 38] on div "DMF Price Audit. This page is ready DMF Price Audit Complete Reverted Copy to n…" at bounding box center [611, 25] width 622 height 50
click at [866, 54] on div "Prices reverted successfully" at bounding box center [611, 64] width 622 height 29
click at [314, 20] on icon "Price change jobs" at bounding box center [309, 25] width 13 height 13
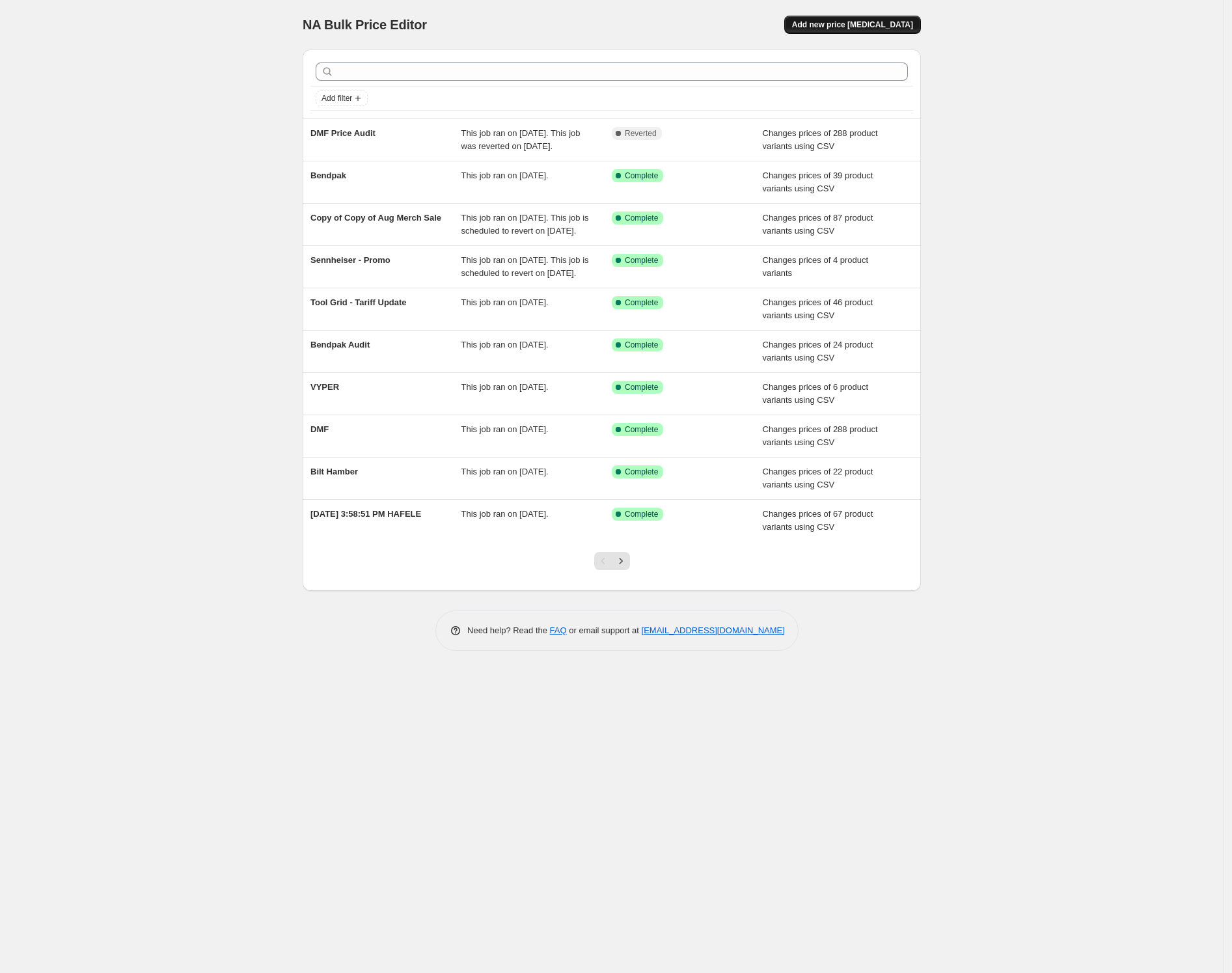
click at [860, 24] on span "Add new price [MEDICAL_DATA]" at bounding box center [852, 25] width 121 height 11
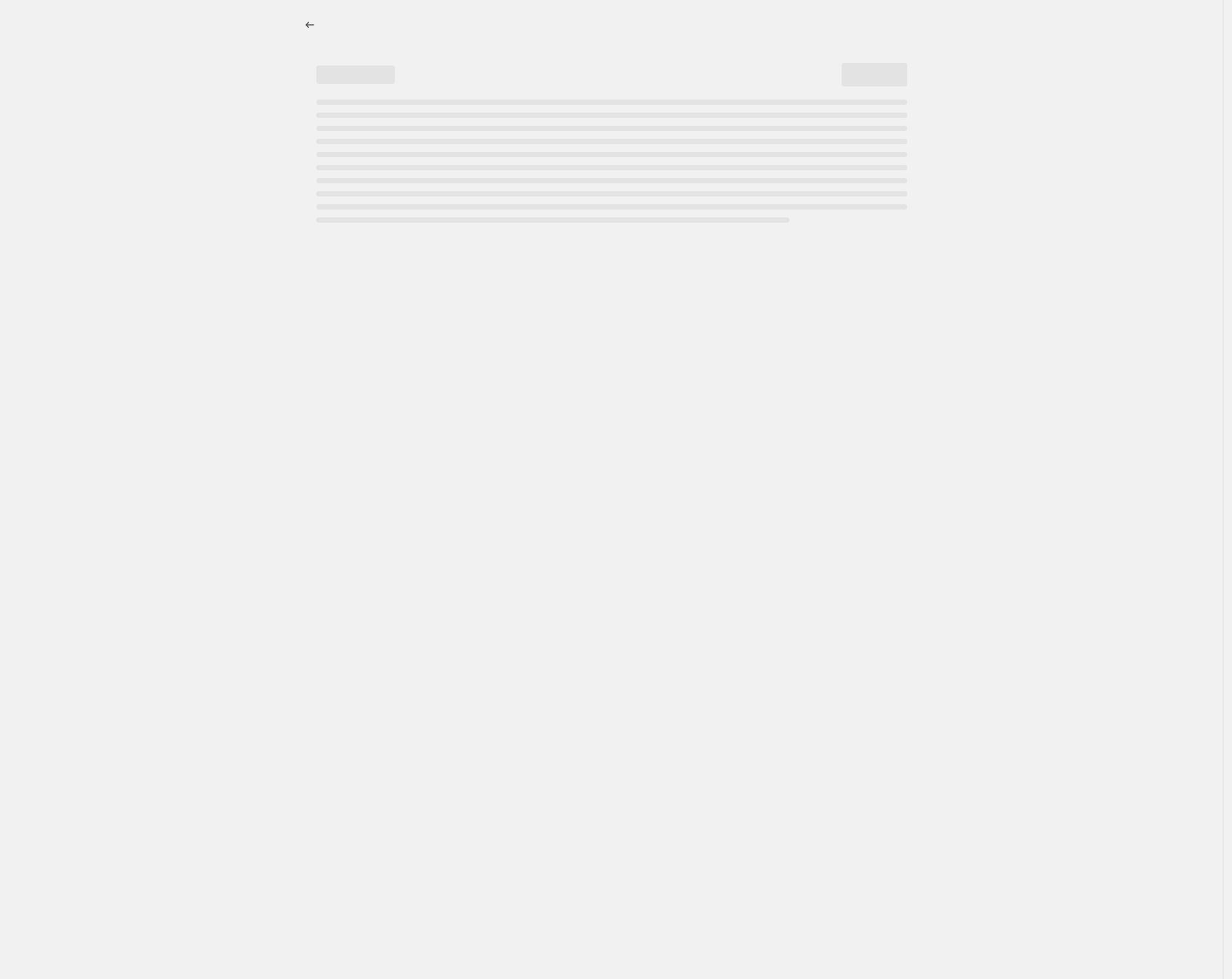
select select "percentage"
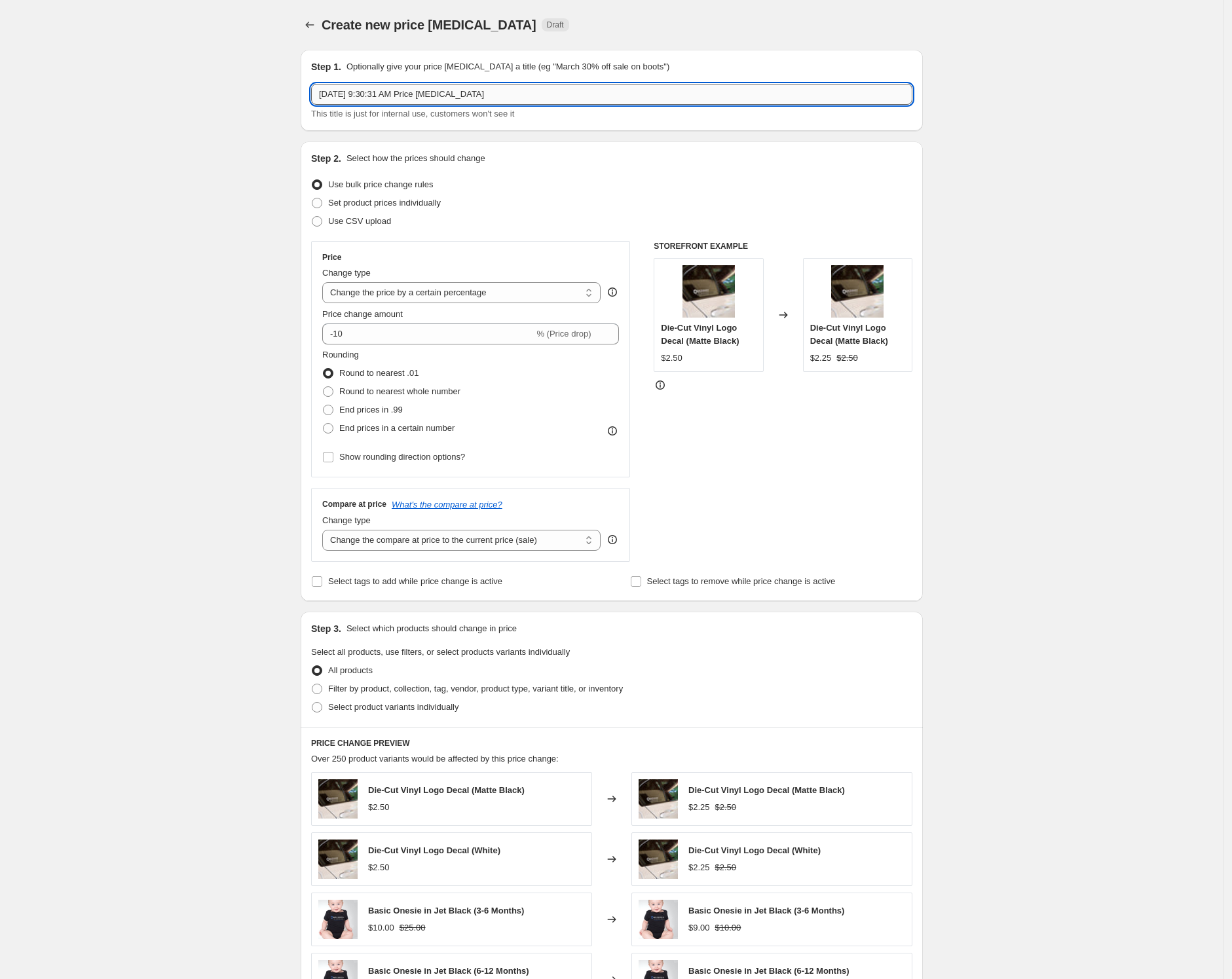
click at [429, 84] on input "[DATE] 9:30:31 AM Price [MEDICAL_DATA]" at bounding box center [612, 94] width 601 height 21
click at [513, 94] on input "[DATE] 9:30:31 AM Price [MEDICAL_DATA]" at bounding box center [612, 94] width 601 height 21
type input "DMF Price Audit"
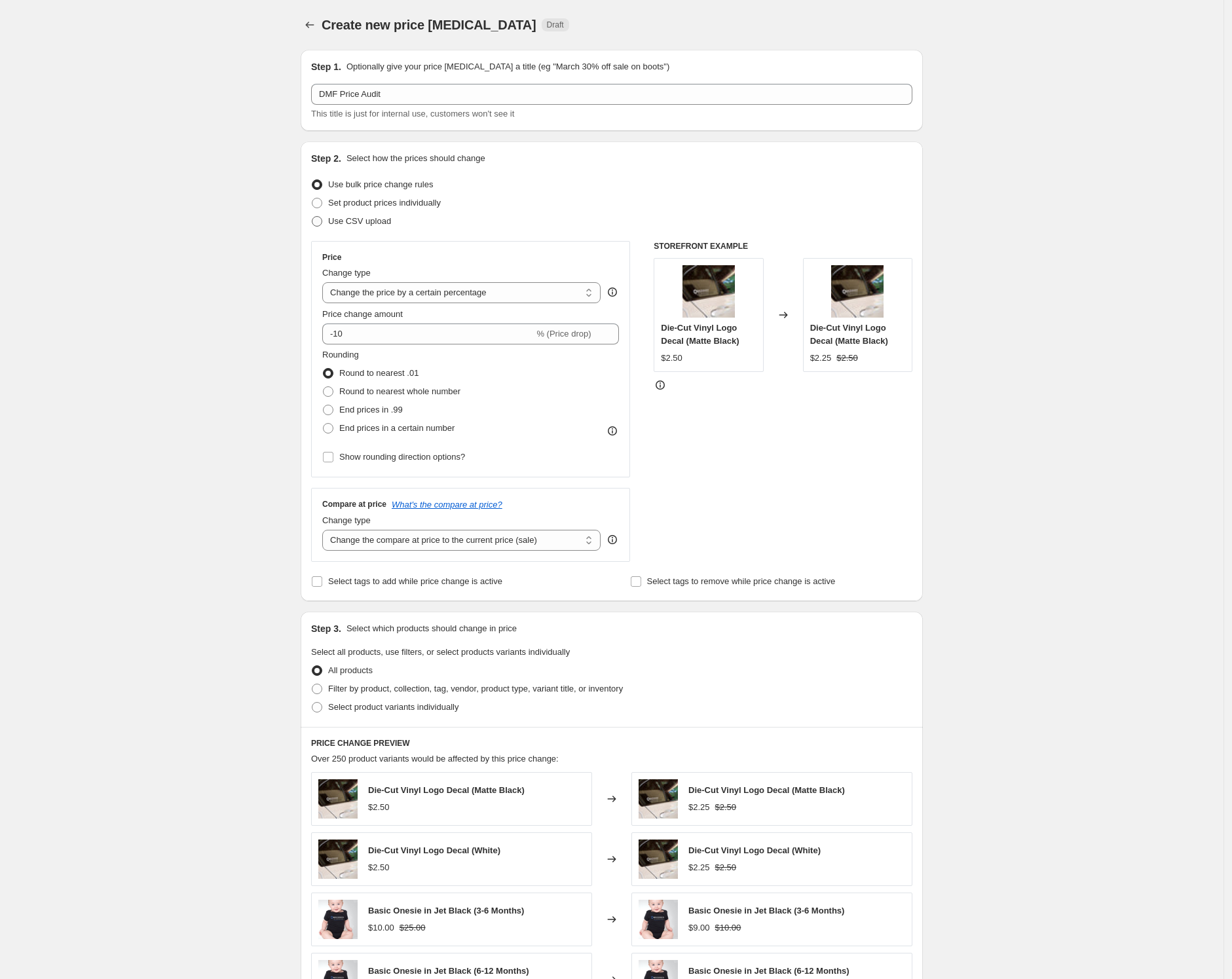
click at [337, 225] on span "Use CSV upload" at bounding box center [360, 221] width 63 height 10
click at [312, 217] on input "Use CSV upload" at bounding box center [312, 216] width 1 height 1
radio input "true"
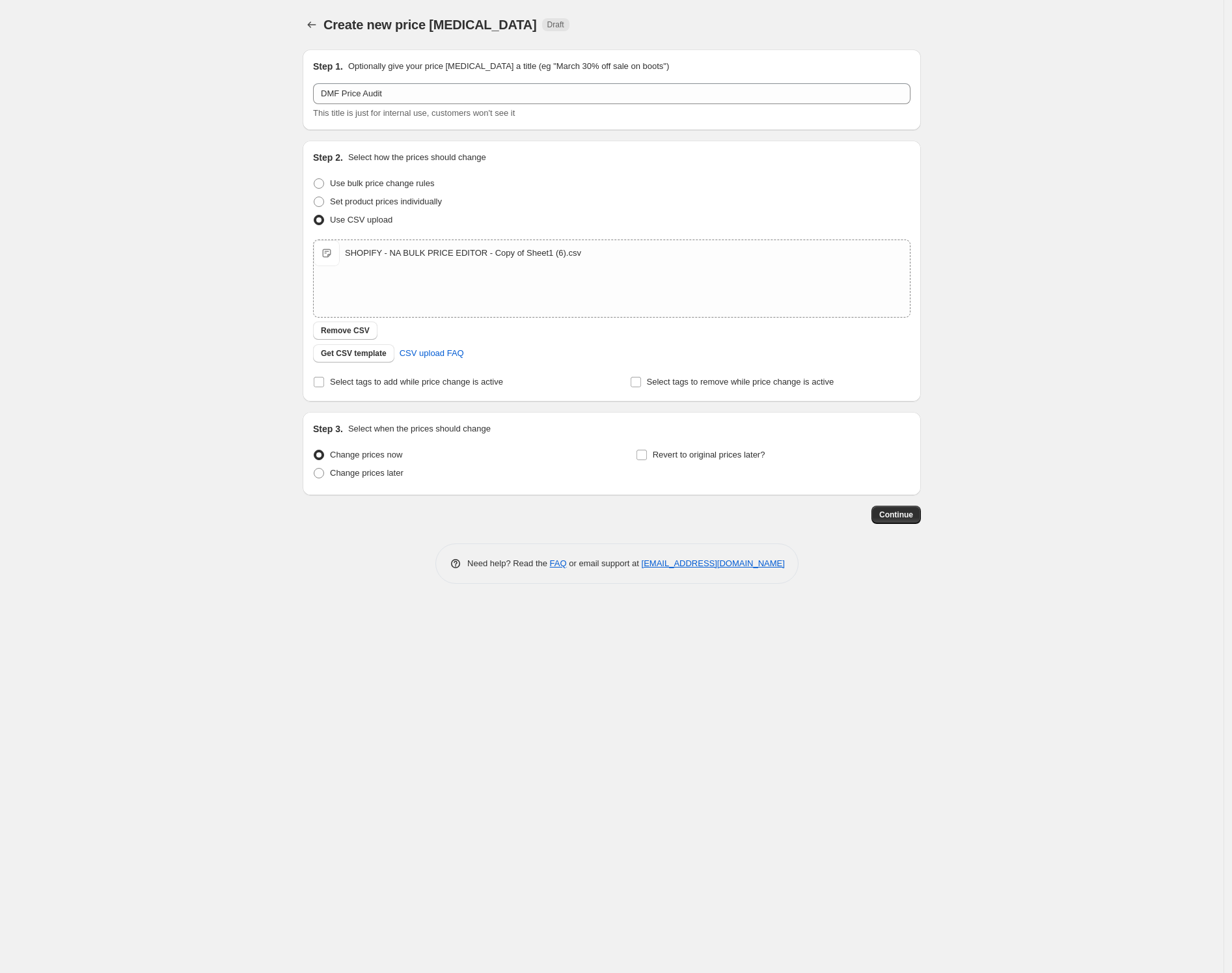
click at [969, 275] on div "Create new price [MEDICAL_DATA]. This page is ready Create new price [MEDICAL_D…" at bounding box center [612, 486] width 1224 height 973
click at [901, 511] on span "Continue" at bounding box center [896, 515] width 34 height 11
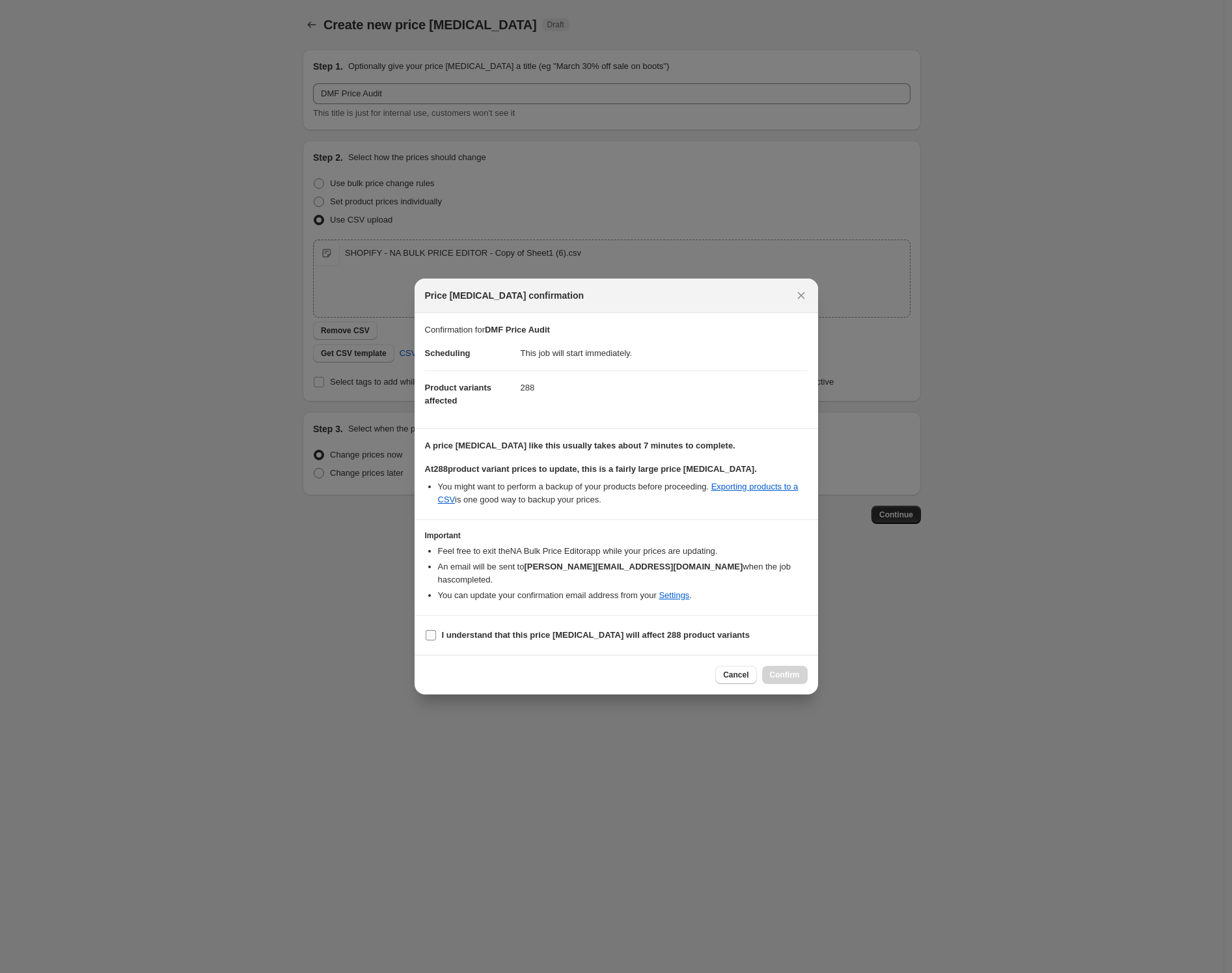
click at [446, 630] on b "I understand that this price [MEDICAL_DATA] will affect 288 product variants" at bounding box center [596, 635] width 308 height 10
click at [436, 630] on input "I understand that this price [MEDICAL_DATA] will affect 288 product variants" at bounding box center [431, 635] width 11 height 11
checkbox input "true"
click at [787, 670] on span "Confirm" at bounding box center [784, 675] width 30 height 11
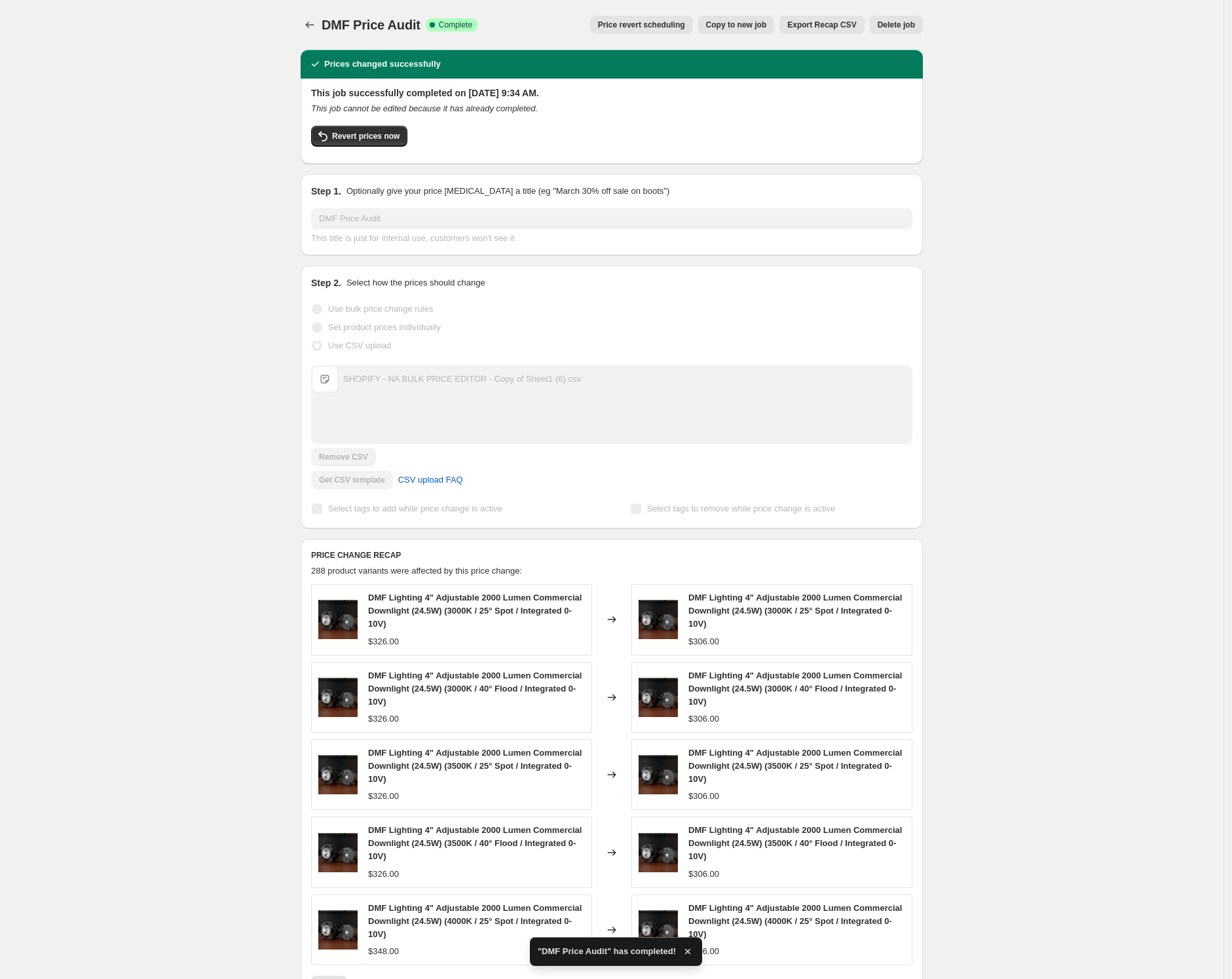
click at [143, 332] on div "DMF Price Audit. This page is ready DMF Price Audit Success Complete Complete P…" at bounding box center [611, 589] width 1223 height 1178
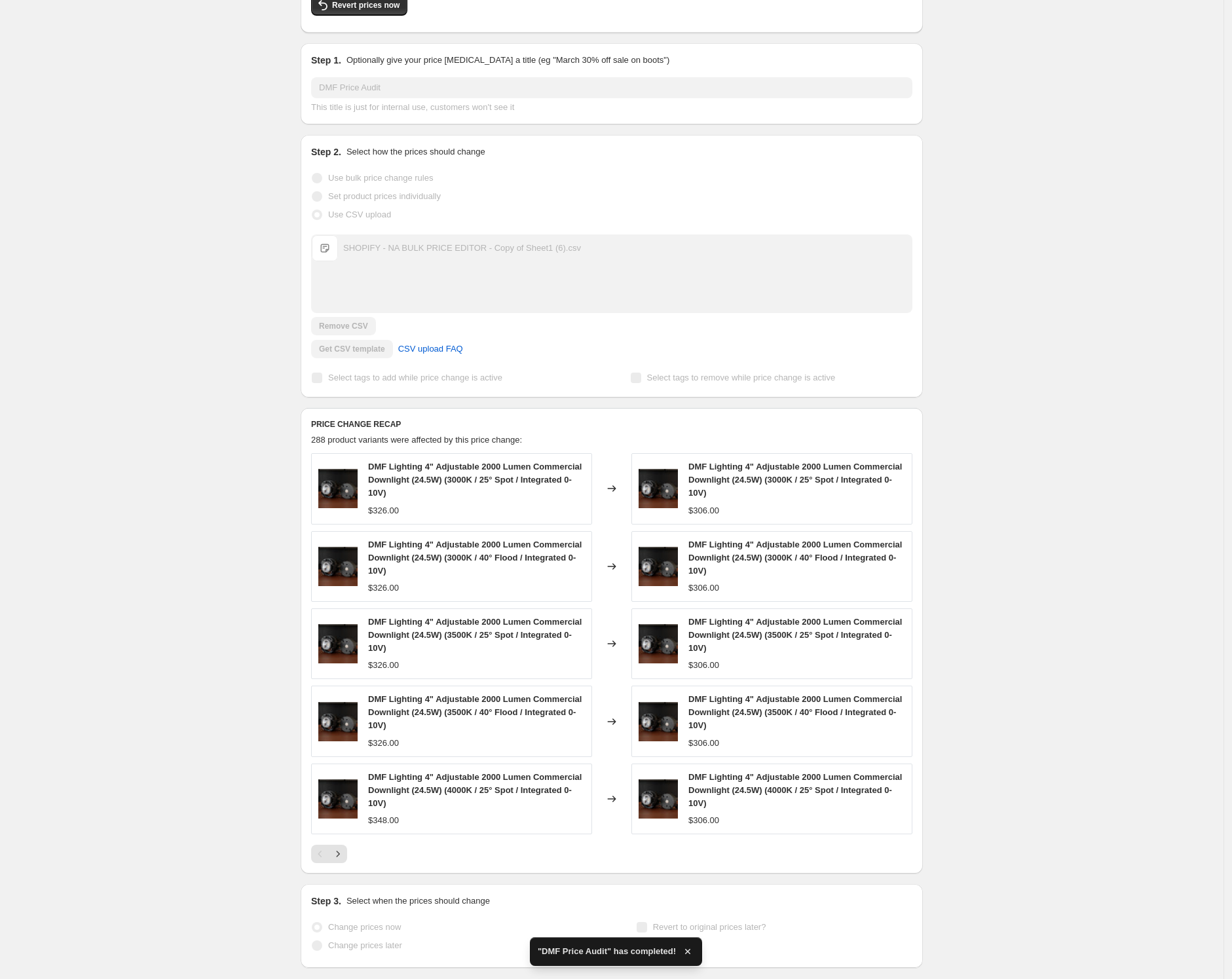
scroll to position [199, 0]
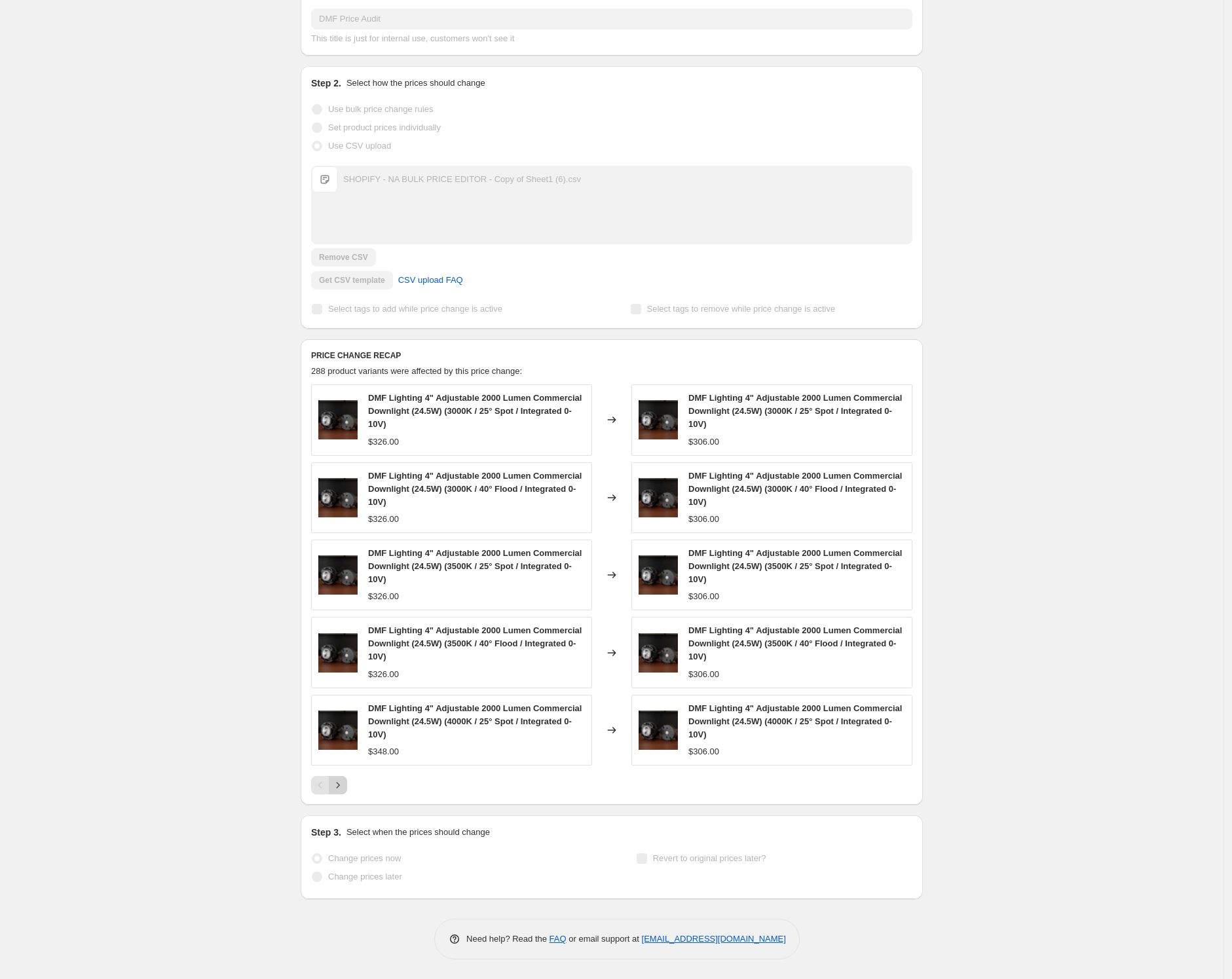
click at [344, 786] on icon "Next" at bounding box center [337, 785] width 13 height 13
click at [344, 785] on icon "Next" at bounding box center [337, 785] width 13 height 13
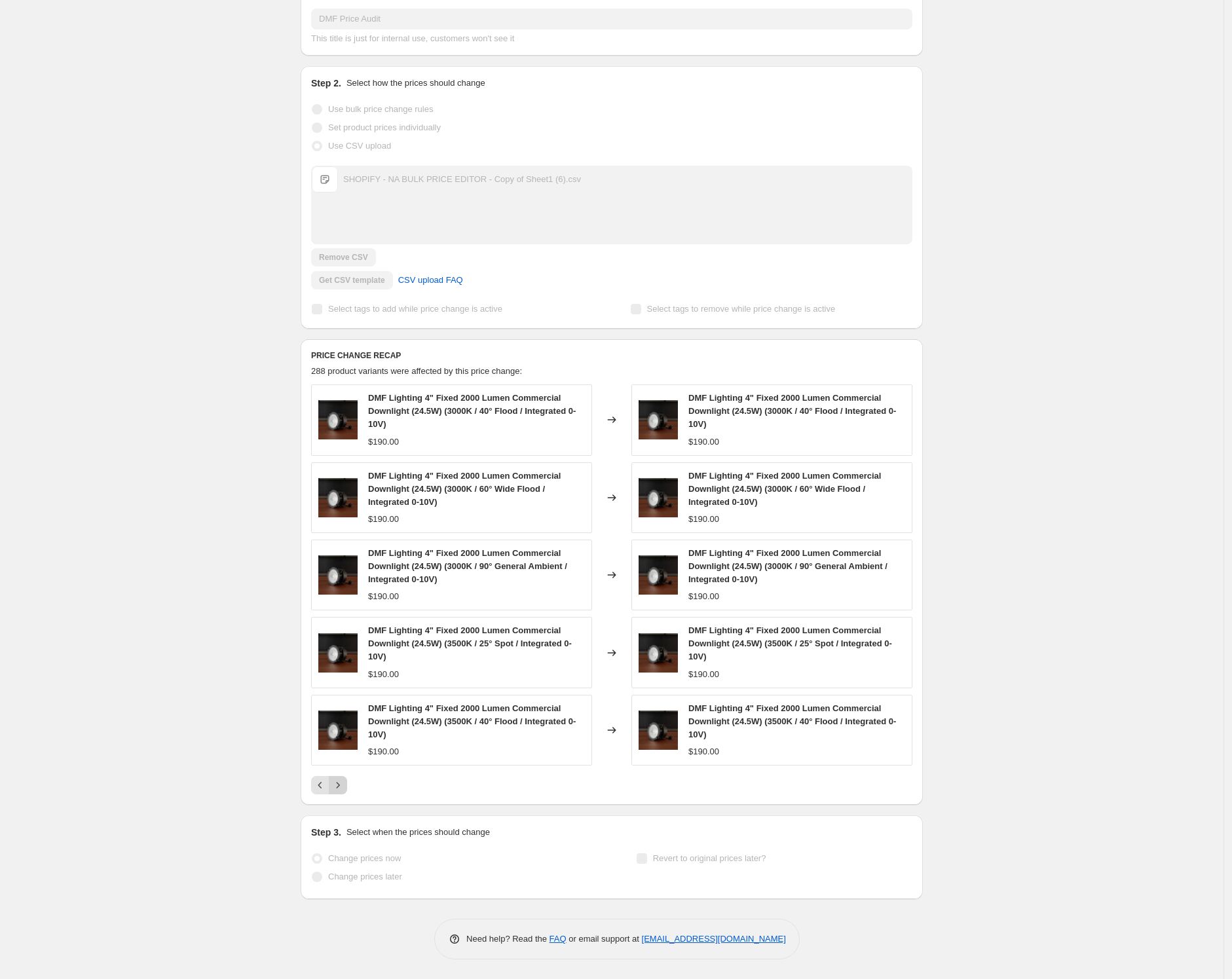
click at [344, 785] on icon "Next" at bounding box center [337, 785] width 13 height 13
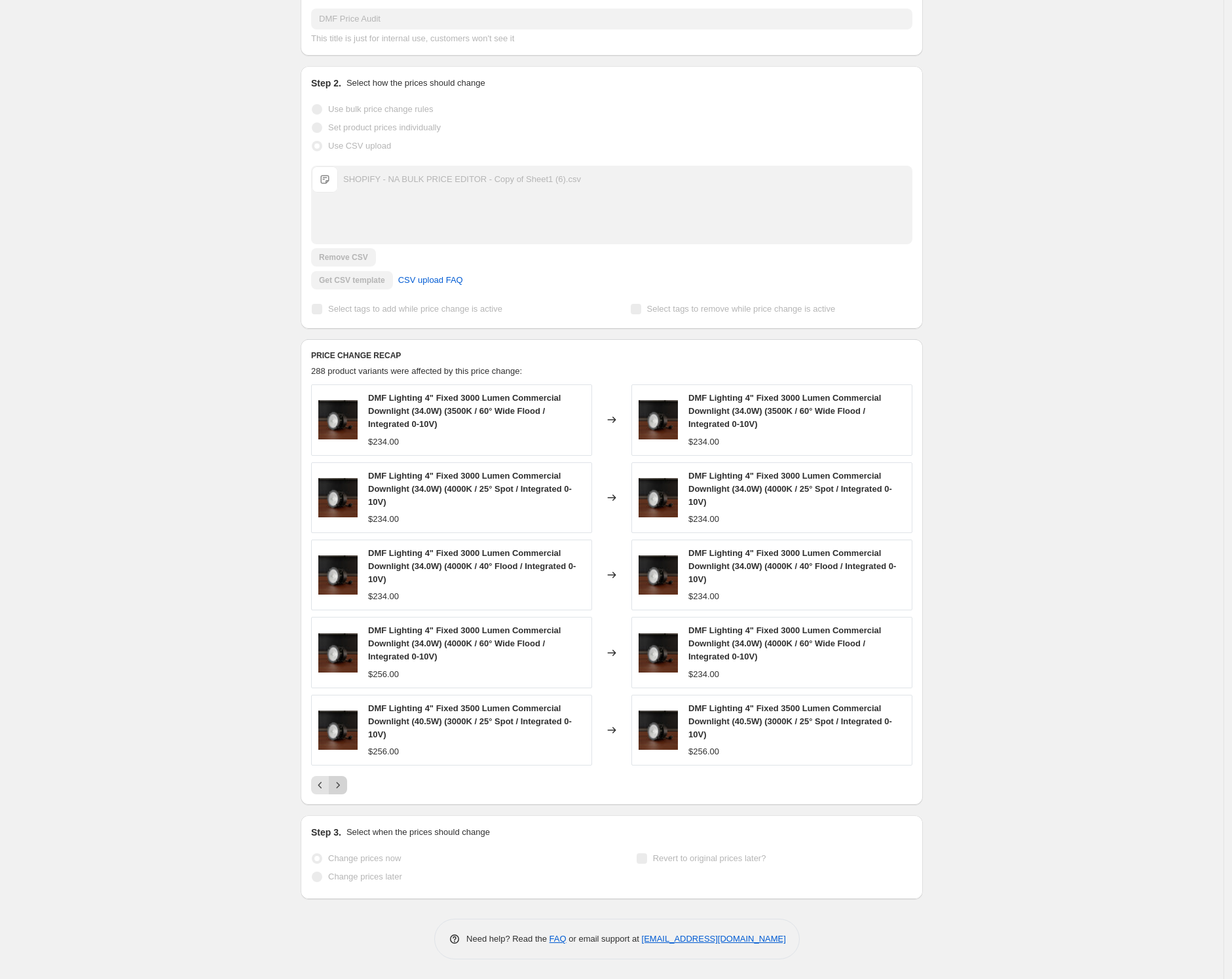
click at [344, 785] on icon "Next" at bounding box center [337, 785] width 13 height 13
click at [344, 786] on icon "Next" at bounding box center [337, 785] width 13 height 13
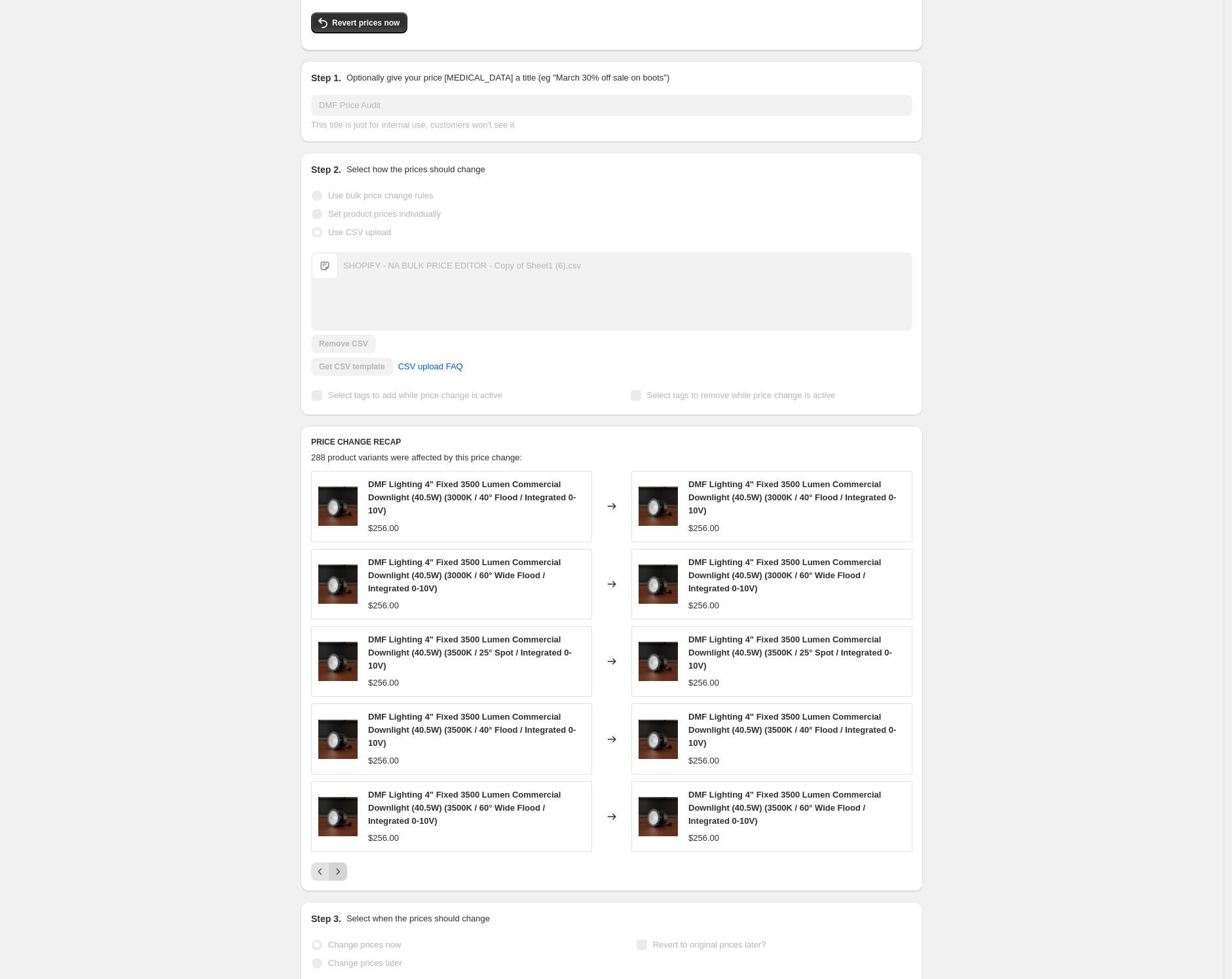
click at [344, 865] on icon "Next" at bounding box center [337, 871] width 13 height 13
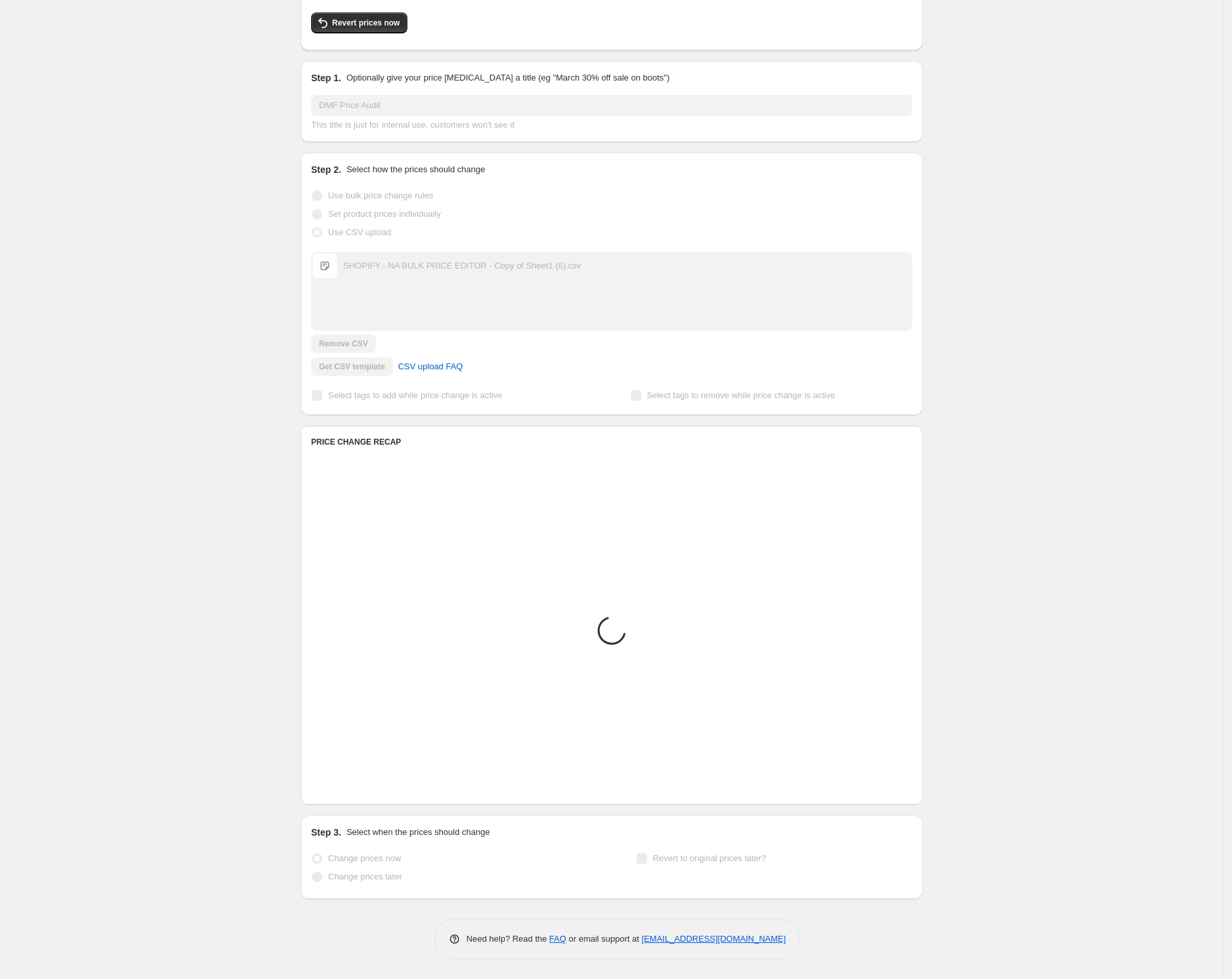
click at [346, 786] on div "Loading... Placeholder $59.05 $65.61 Changed to Placeholder $53.15 $59.05 Loadi…" at bounding box center [612, 632] width 601 height 324
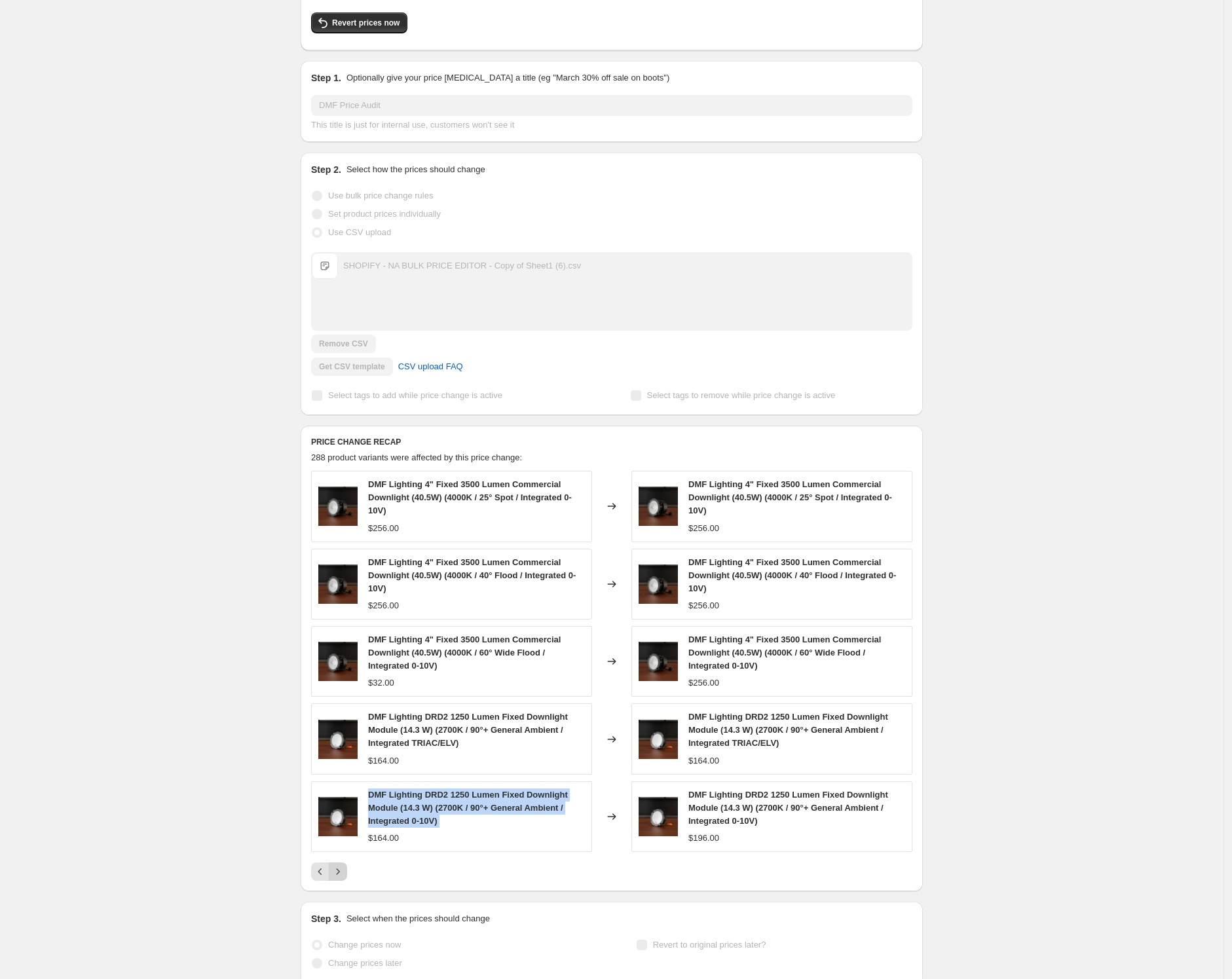
click at [346, 786] on div "DMF Lighting DRD2 1250 Lumen Fixed Downlight Module (14.3 W) (2700K / 90°+ Gene…" at bounding box center [452, 816] width 281 height 71
click at [183, 783] on div "DMF Price Audit. This page is ready DMF Price Audit Success Complete Complete P…" at bounding box center [611, 475] width 1223 height 1178
drag, startPoint x: 698, startPoint y: 840, endPoint x: 774, endPoint y: 820, distance: 78.6
click at [749, 826] on div "DMF Lighting DRD2 1250 Lumen Fixed Downlight Module (14.3 W) (2700K / 90°+ Gene…" at bounding box center [797, 816] width 217 height 56
click at [510, 754] on div "$164.00" at bounding box center [476, 761] width 217 height 13
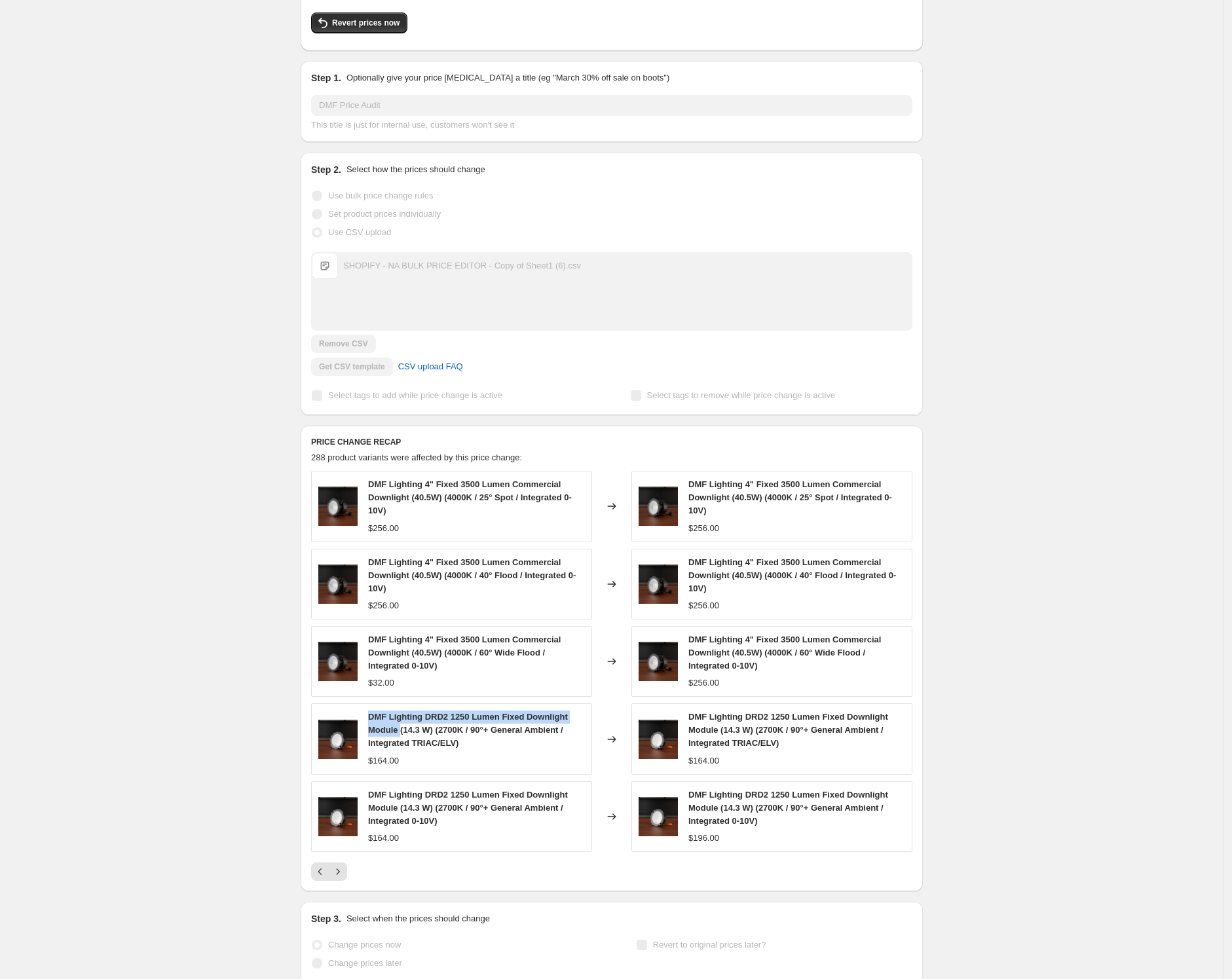
drag, startPoint x: 406, startPoint y: 731, endPoint x: 373, endPoint y: 716, distance: 36.2
click at [373, 716] on span "DMF Lighting DRD2 1250 Lumen Fixed Downlight Module (14.3 W) (2700K / 90°+ Gene…" at bounding box center [468, 729] width 199 height 36
copy span "DMF Lighting DRD2 1250 Lumen Fixed Downlight Module"
click at [156, 199] on div "DMF Price Audit. This page is ready DMF Price Audit Success Complete Complete P…" at bounding box center [611, 475] width 1223 height 1178
